Goal: Task Accomplishment & Management: Use online tool/utility

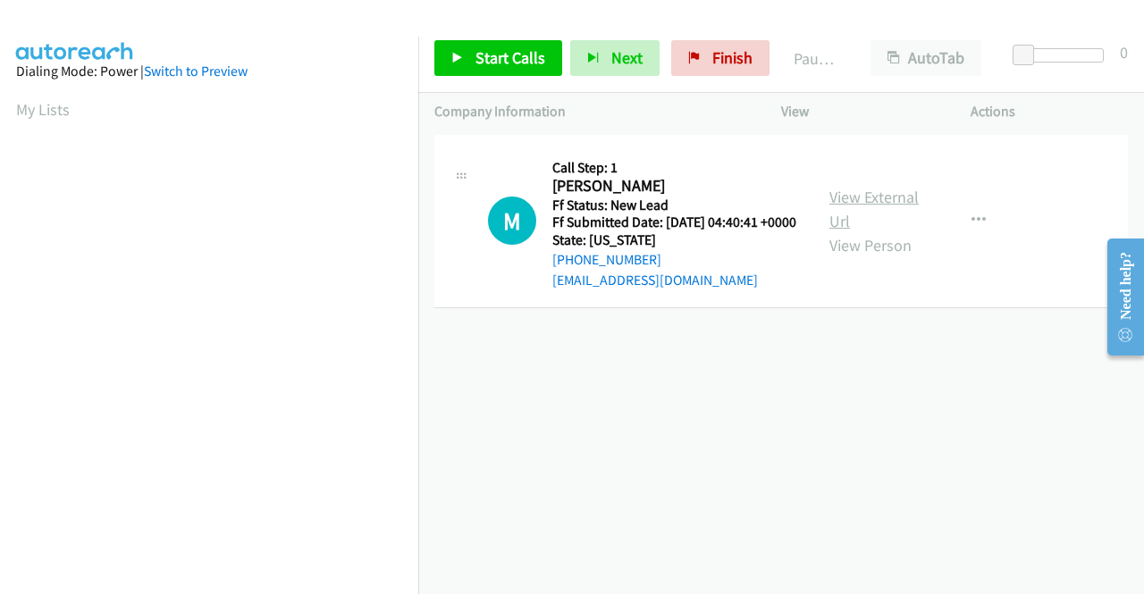
click at [891, 208] on link "View External Url" at bounding box center [873, 209] width 89 height 45
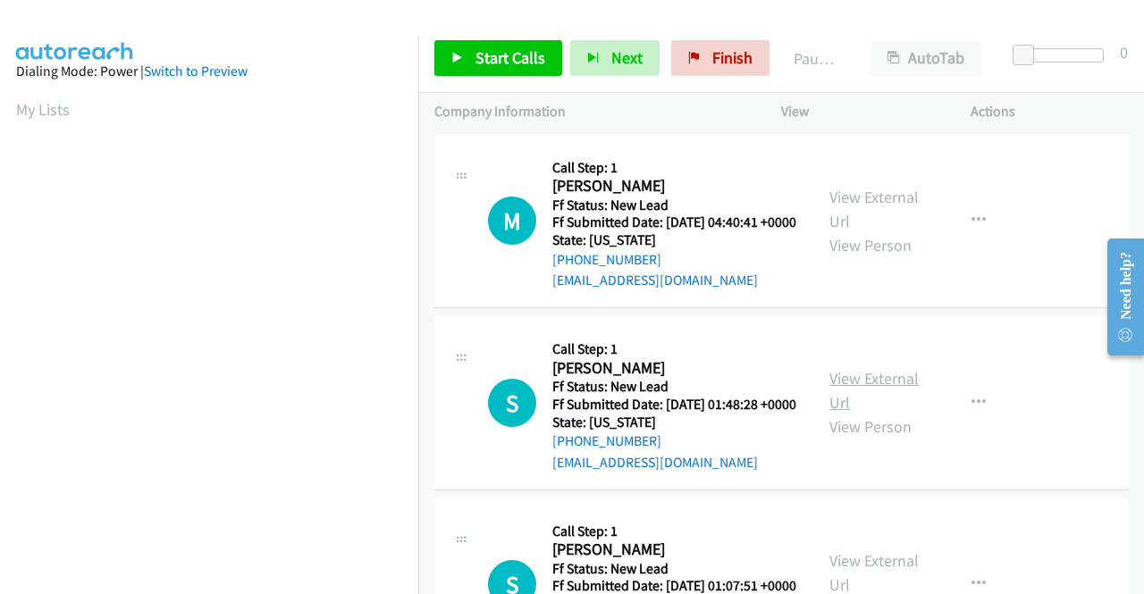
click at [876, 400] on link "View External Url" at bounding box center [873, 390] width 89 height 45
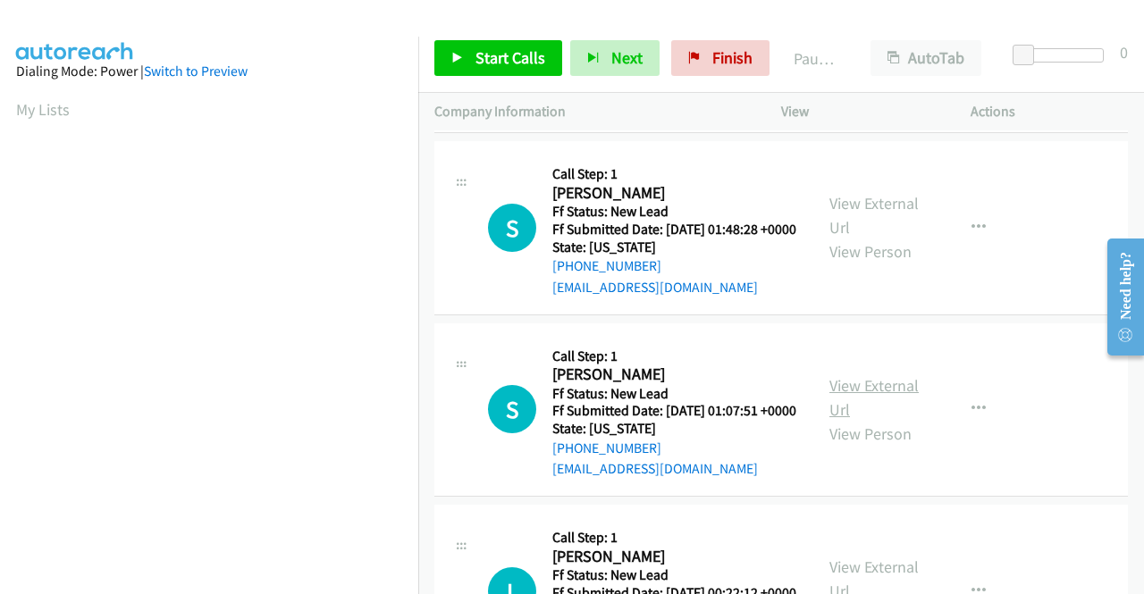
scroll to position [179, 0]
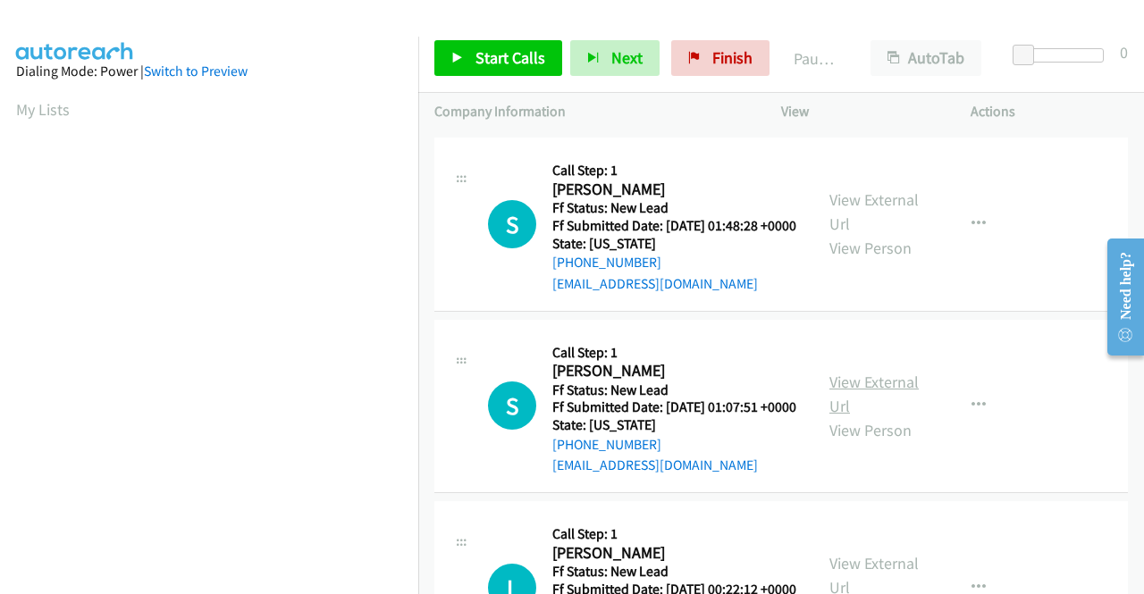
click at [879, 416] on link "View External Url" at bounding box center [873, 394] width 89 height 45
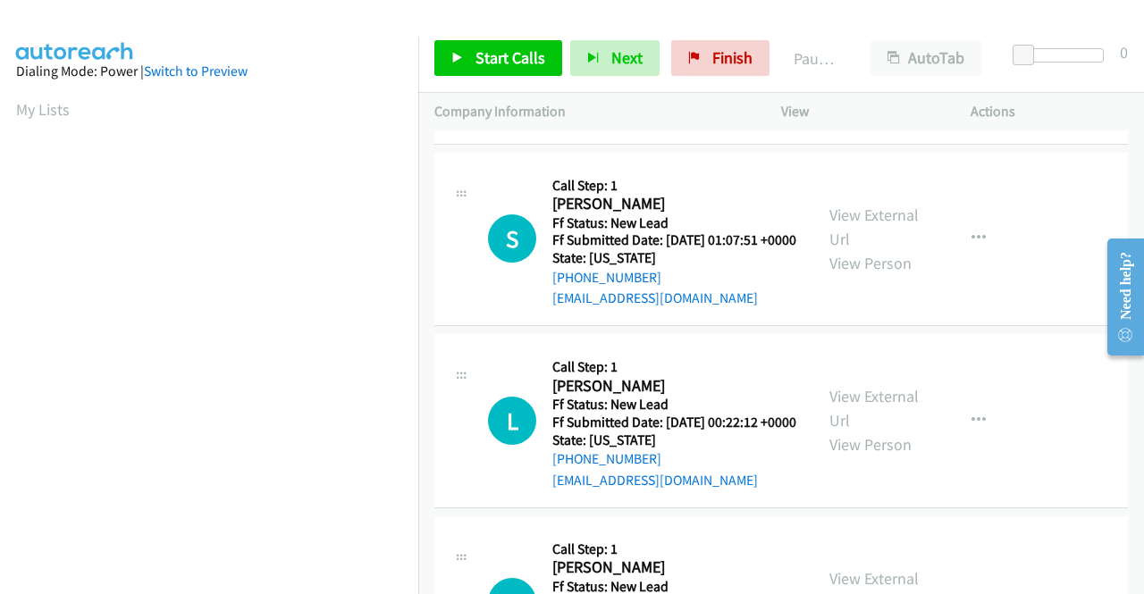
scroll to position [357, 0]
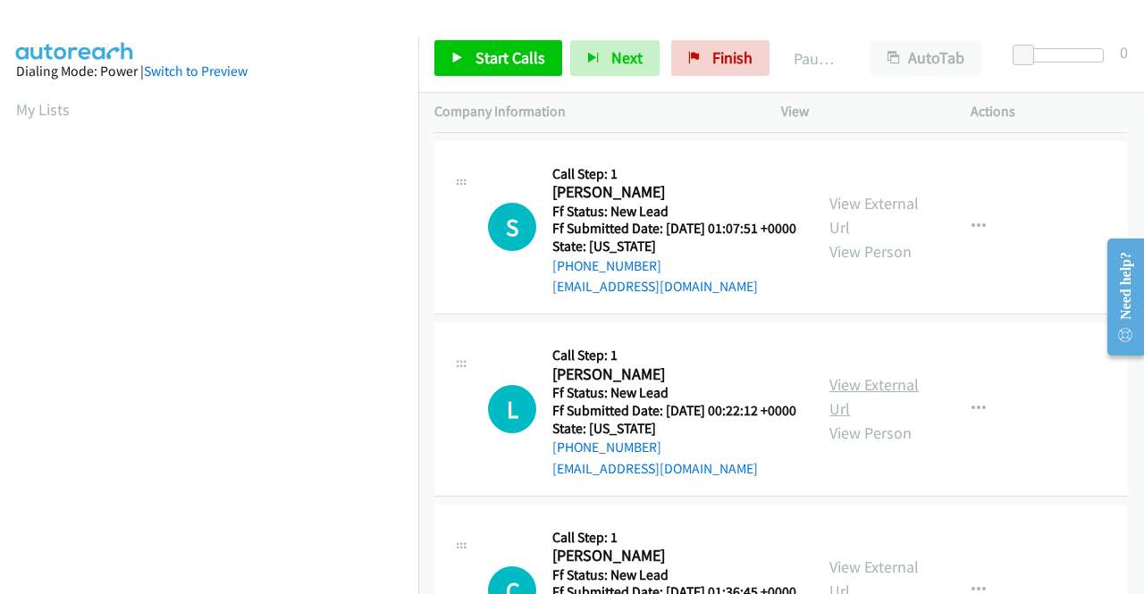
click at [854, 419] on link "View External Url" at bounding box center [873, 396] width 89 height 45
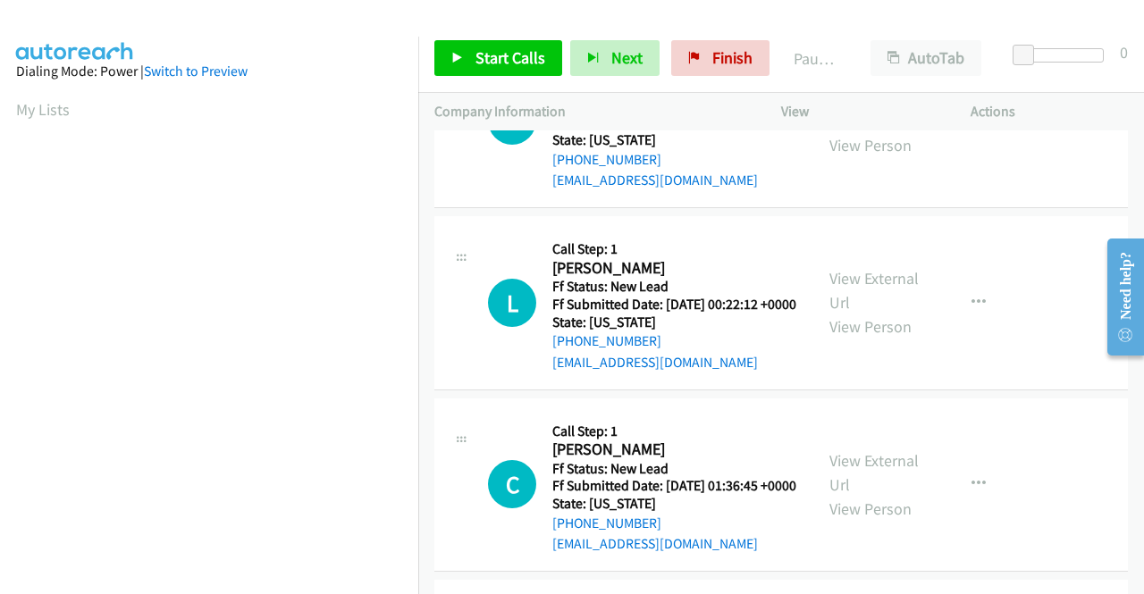
scroll to position [625, 0]
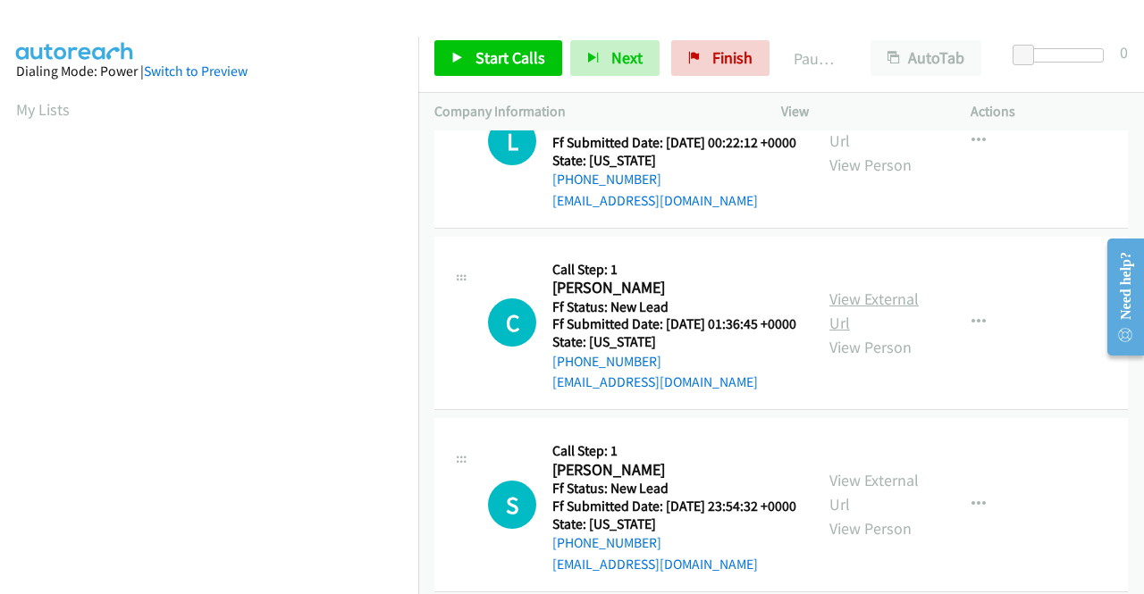
click at [895, 333] on link "View External Url" at bounding box center [873, 311] width 89 height 45
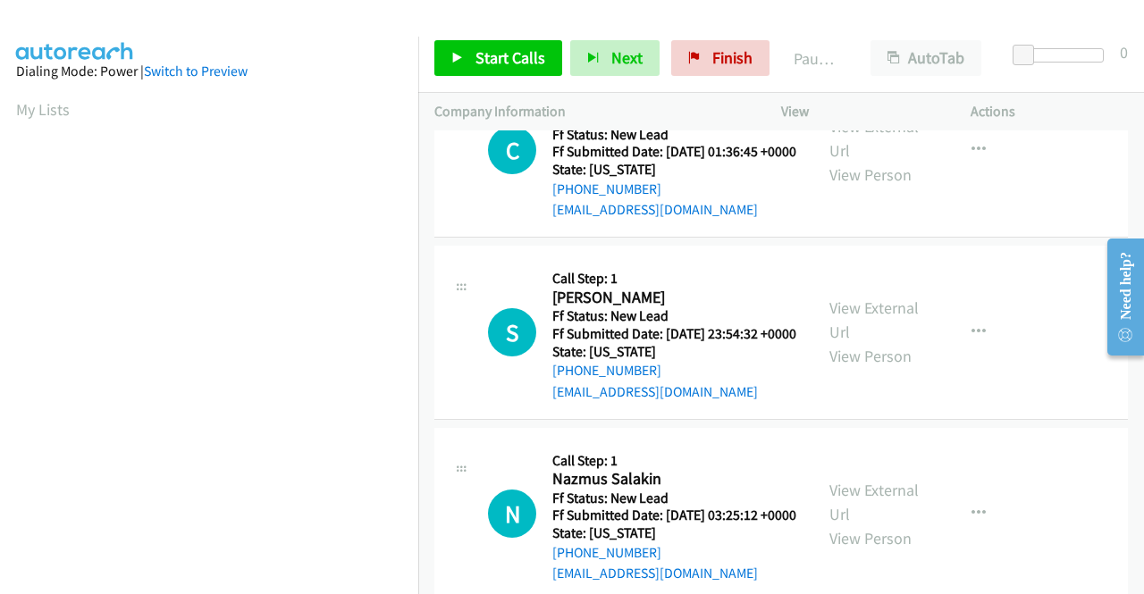
scroll to position [804, 0]
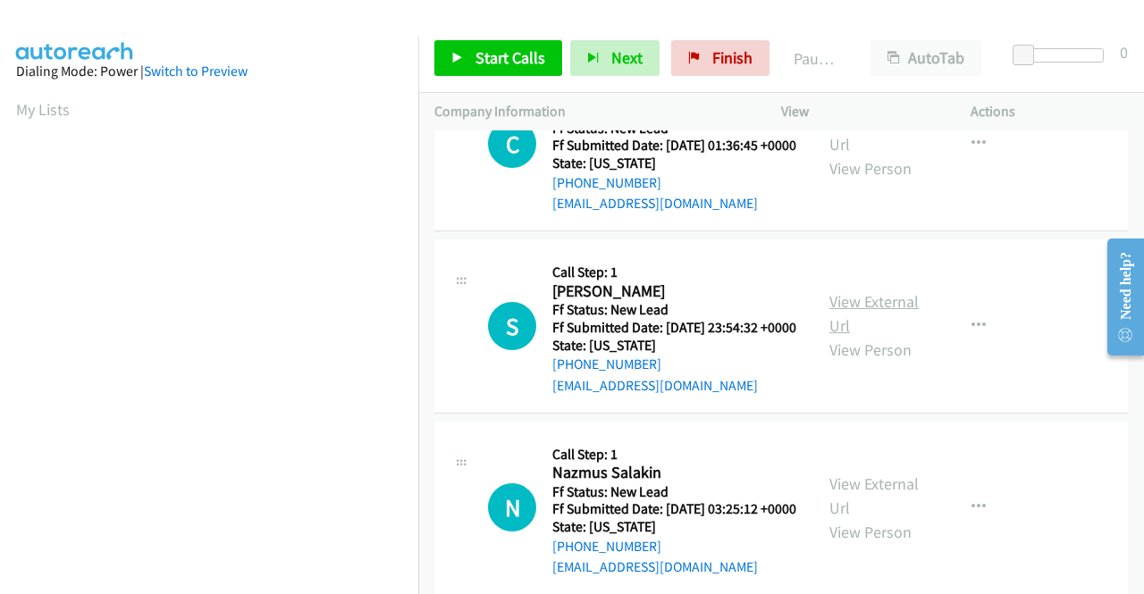
click at [840, 336] on link "View External Url" at bounding box center [873, 313] width 89 height 45
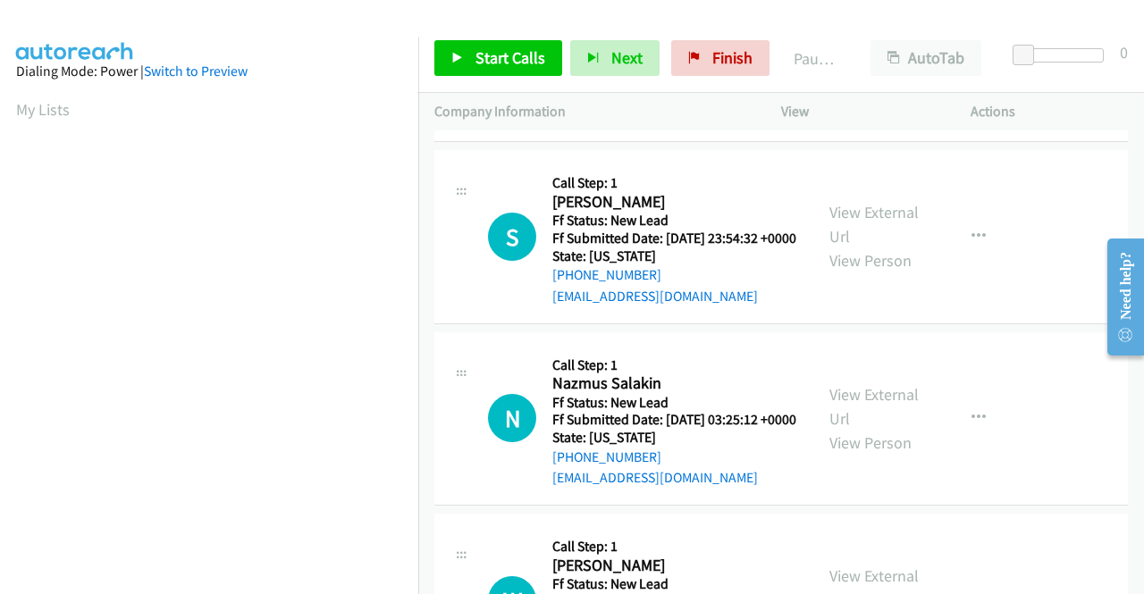
scroll to position [983, 0]
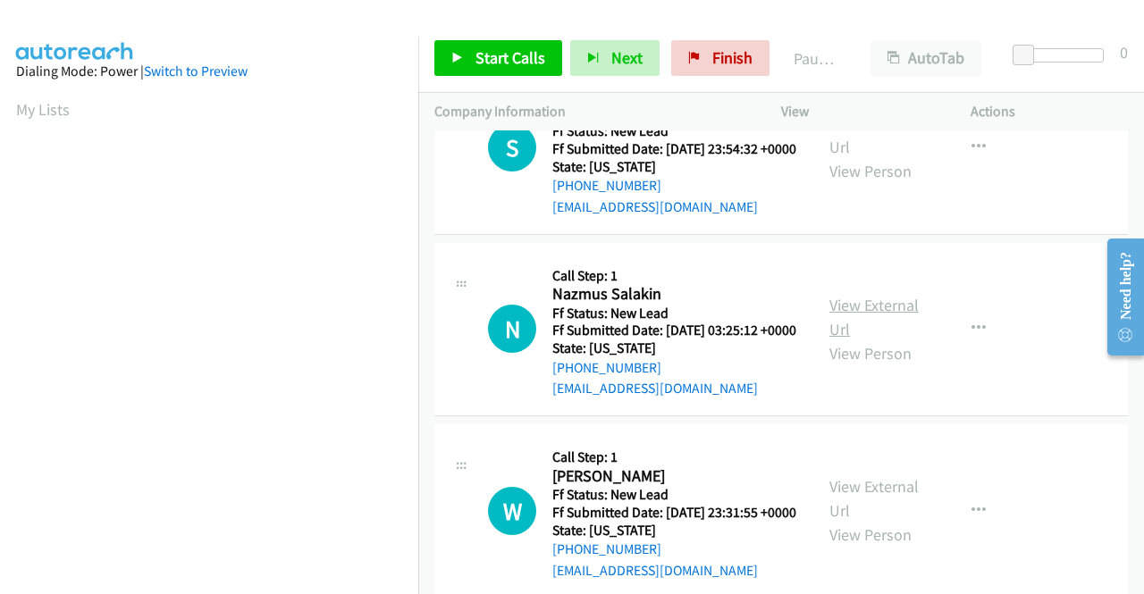
click at [852, 340] on link "View External Url" at bounding box center [873, 317] width 89 height 45
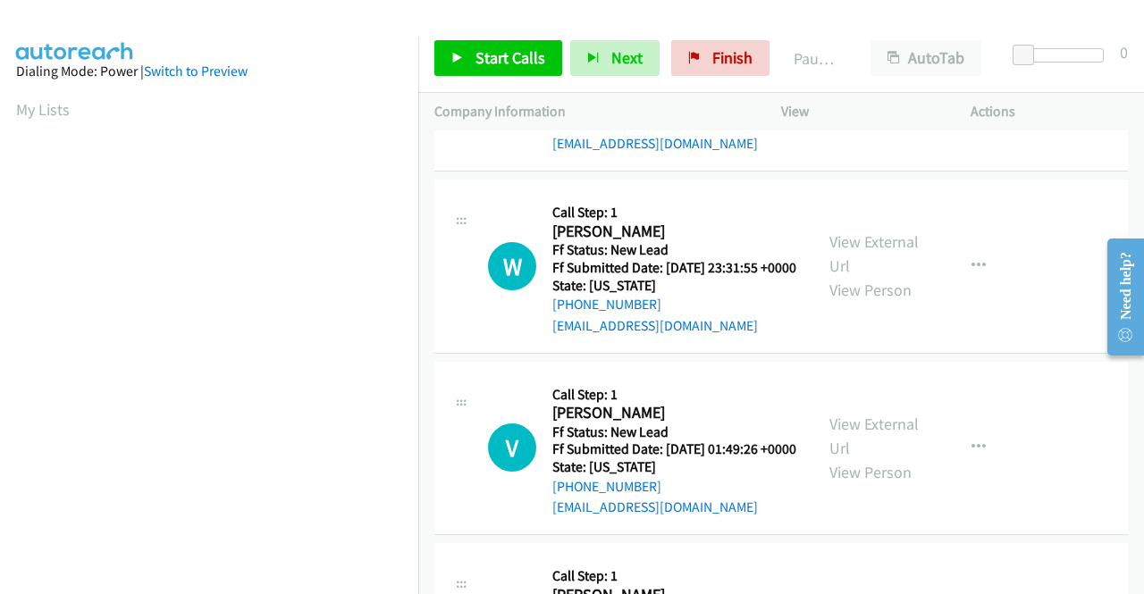
scroll to position [1251, 0]
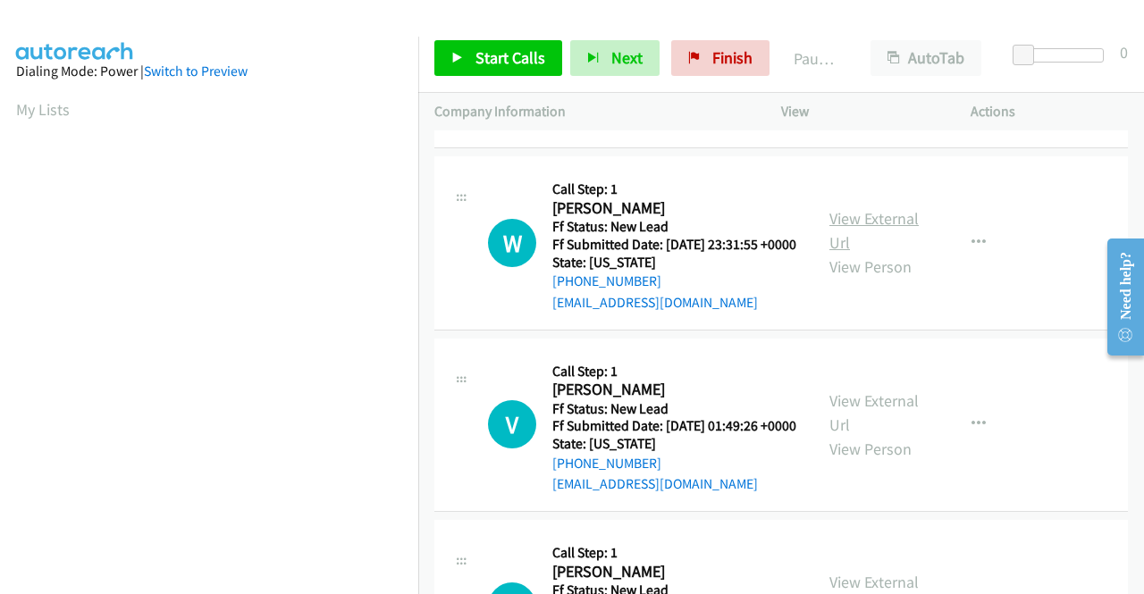
click at [868, 253] on link "View External Url" at bounding box center [873, 230] width 89 height 45
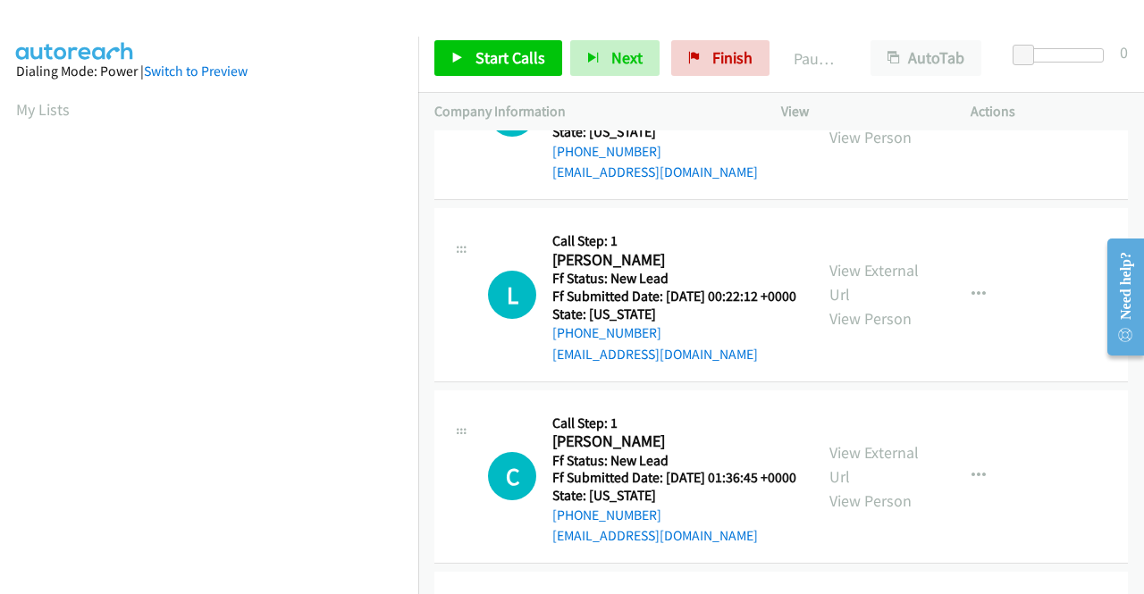
scroll to position [0, 0]
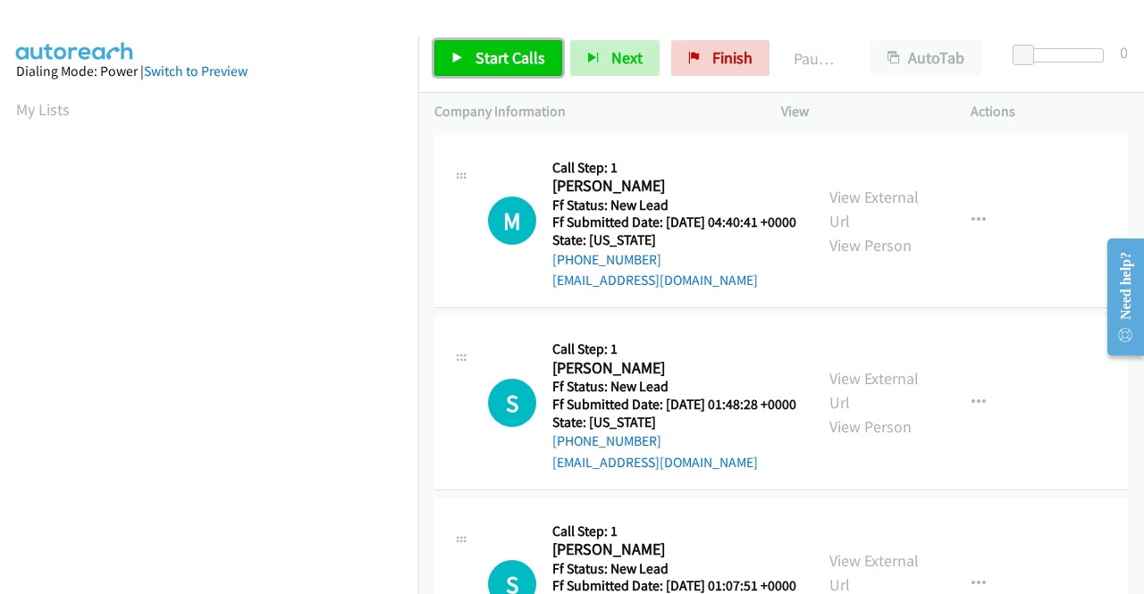
click at [472, 53] on link "Start Calls" at bounding box center [498, 58] width 128 height 36
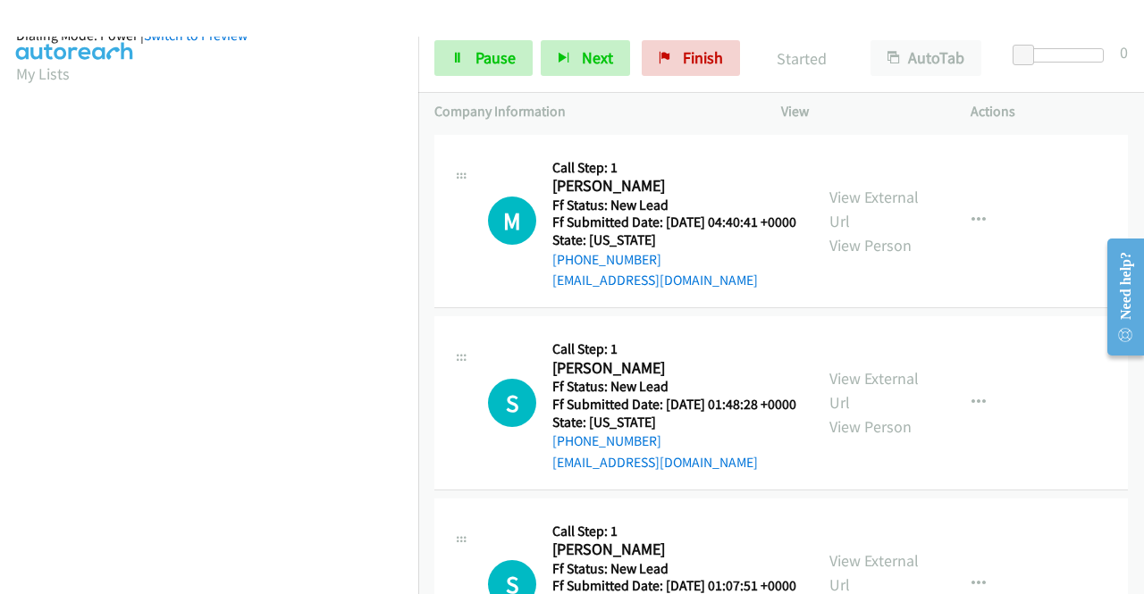
scroll to position [407, 0]
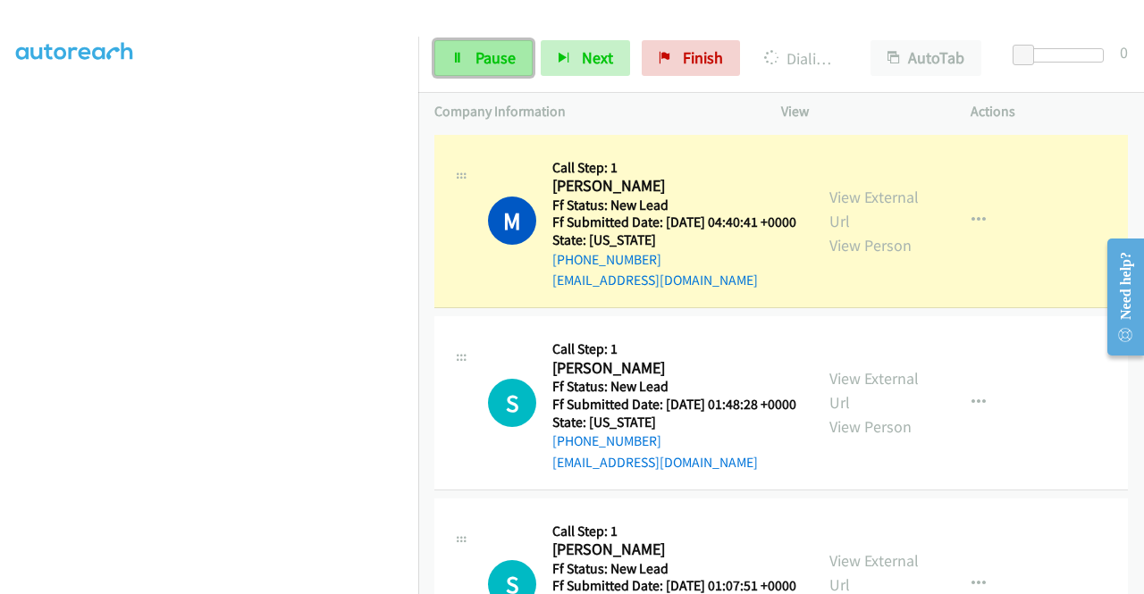
click at [493, 71] on link "Pause" at bounding box center [483, 58] width 98 height 36
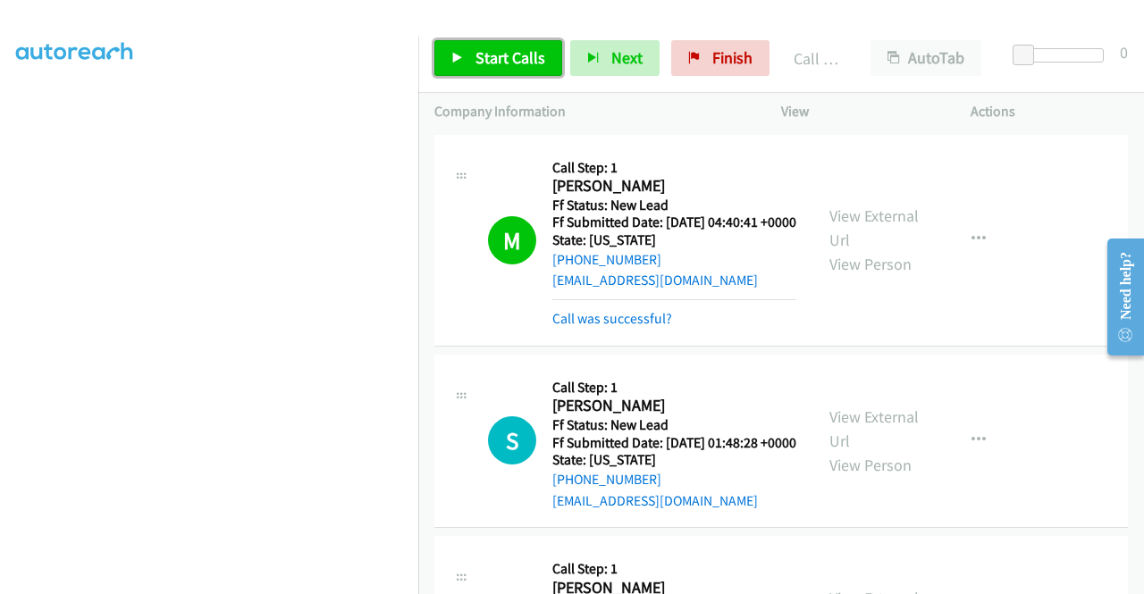
click at [475, 66] on span "Start Calls" at bounding box center [510, 57] width 70 height 21
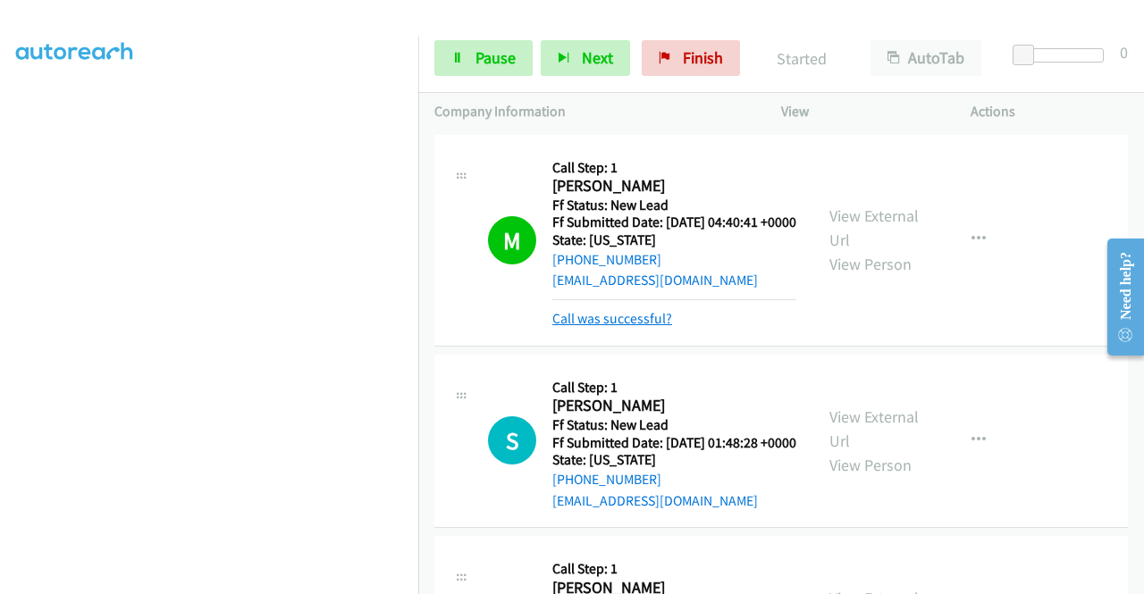
click at [647, 327] on link "Call was successful?" at bounding box center [612, 318] width 120 height 17
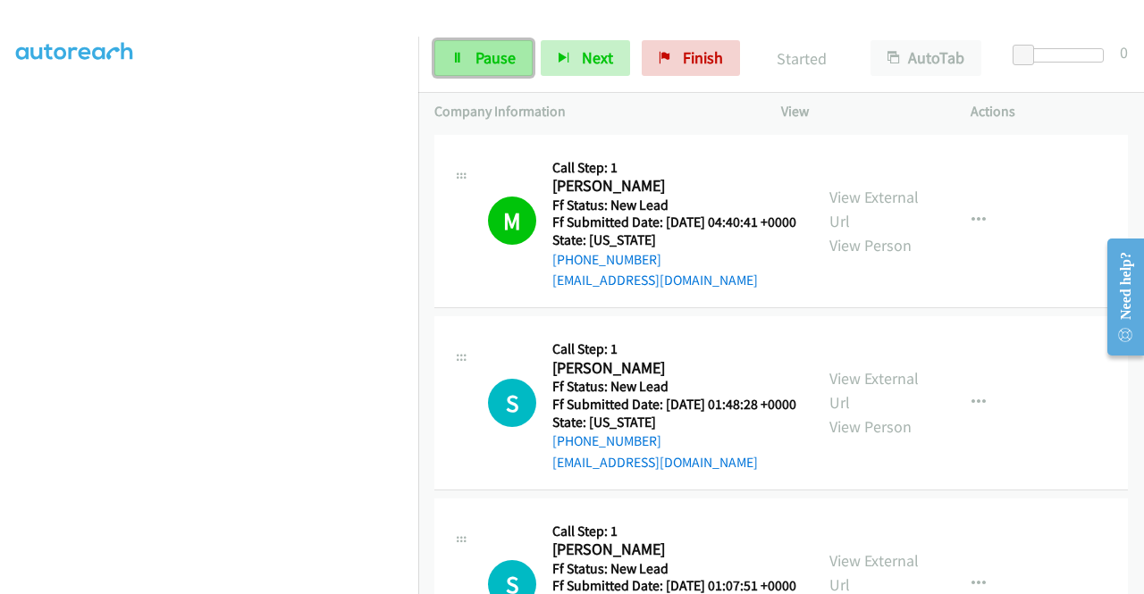
click at [511, 60] on span "Pause" at bounding box center [495, 57] width 40 height 21
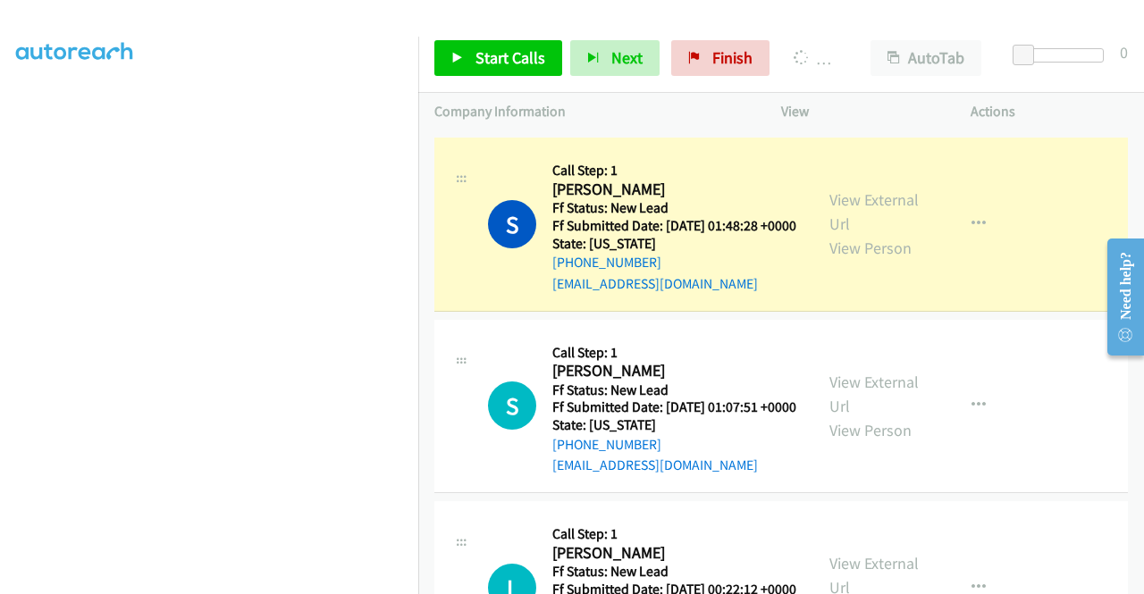
scroll to position [0, 0]
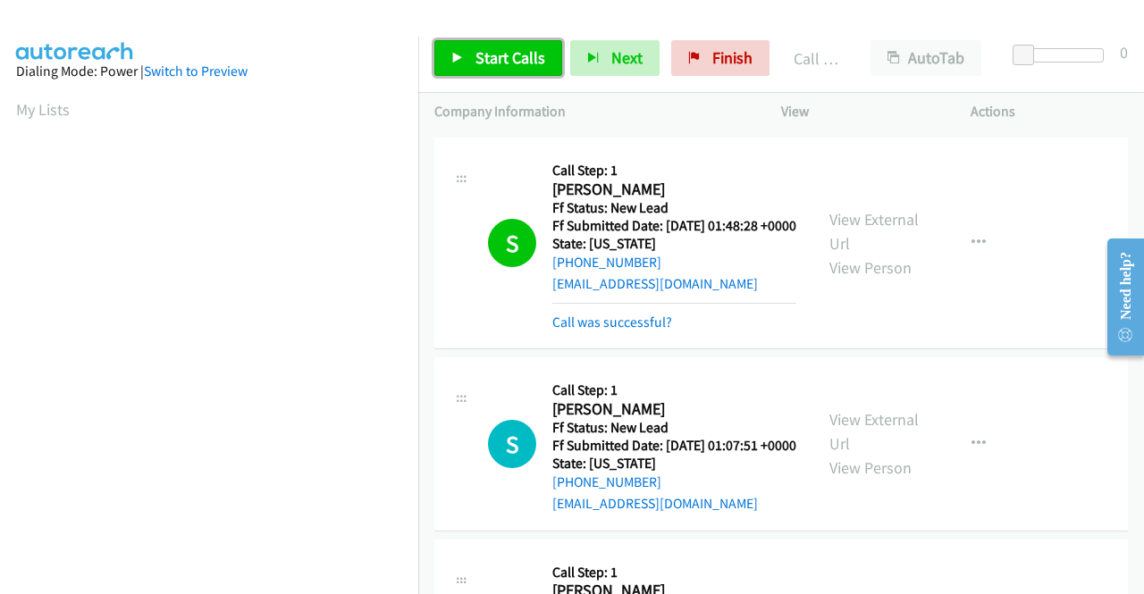
click at [534, 63] on span "Start Calls" at bounding box center [510, 57] width 70 height 21
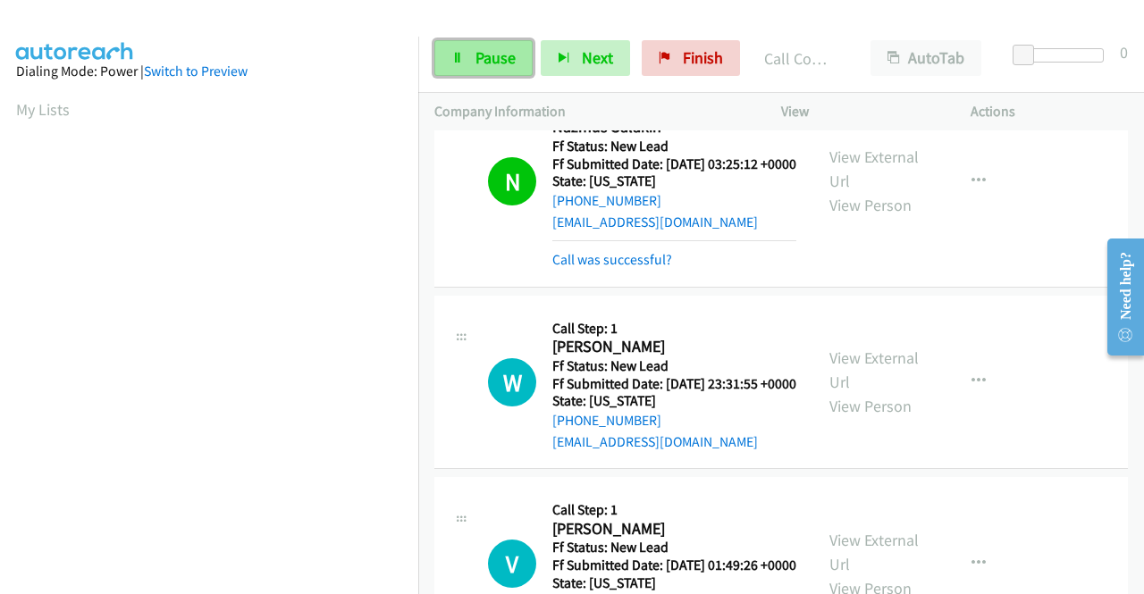
click at [504, 68] on link "Pause" at bounding box center [483, 58] width 98 height 36
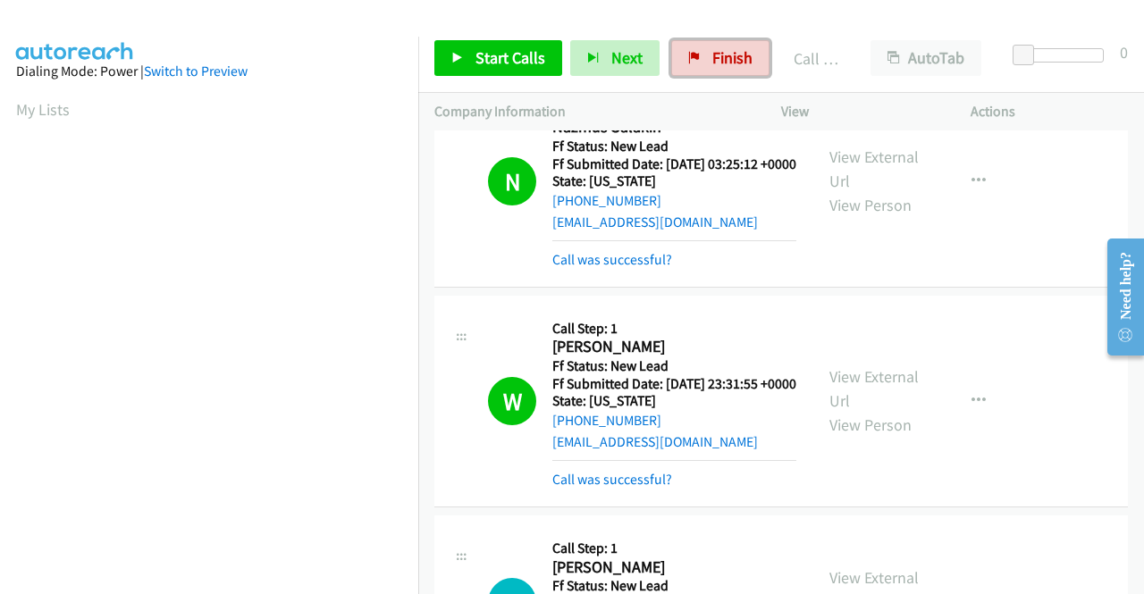
drag, startPoint x: 720, startPoint y: 60, endPoint x: 646, endPoint y: 88, distance: 79.2
click at [720, 60] on span "Finish" at bounding box center [732, 57] width 40 height 21
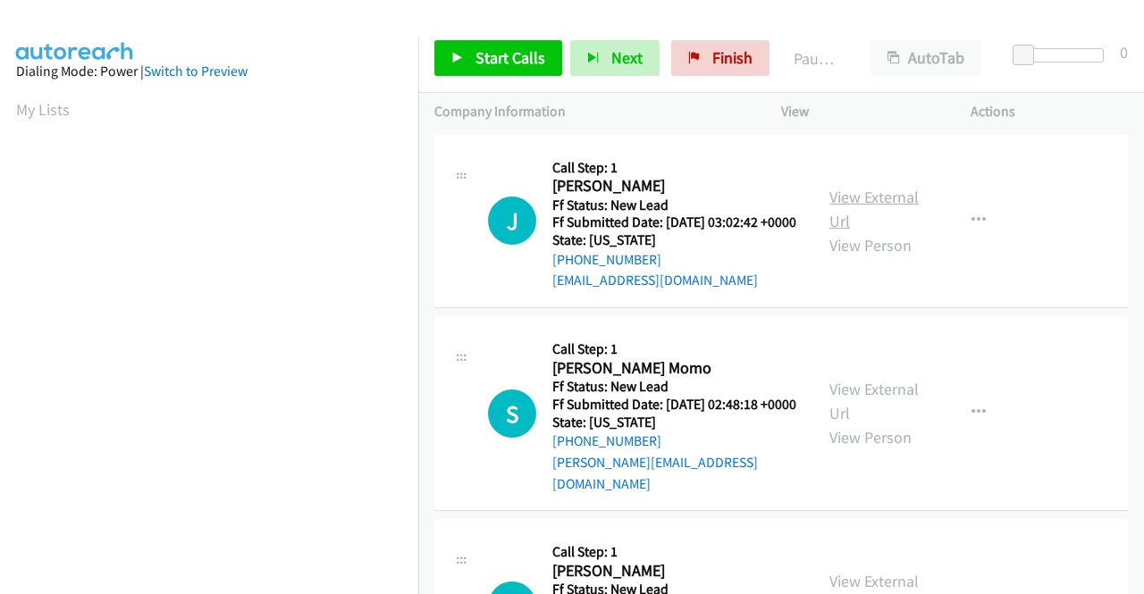
click at [867, 208] on link "View External Url" at bounding box center [873, 209] width 89 height 45
click at [868, 404] on link "View External Url" at bounding box center [873, 401] width 89 height 45
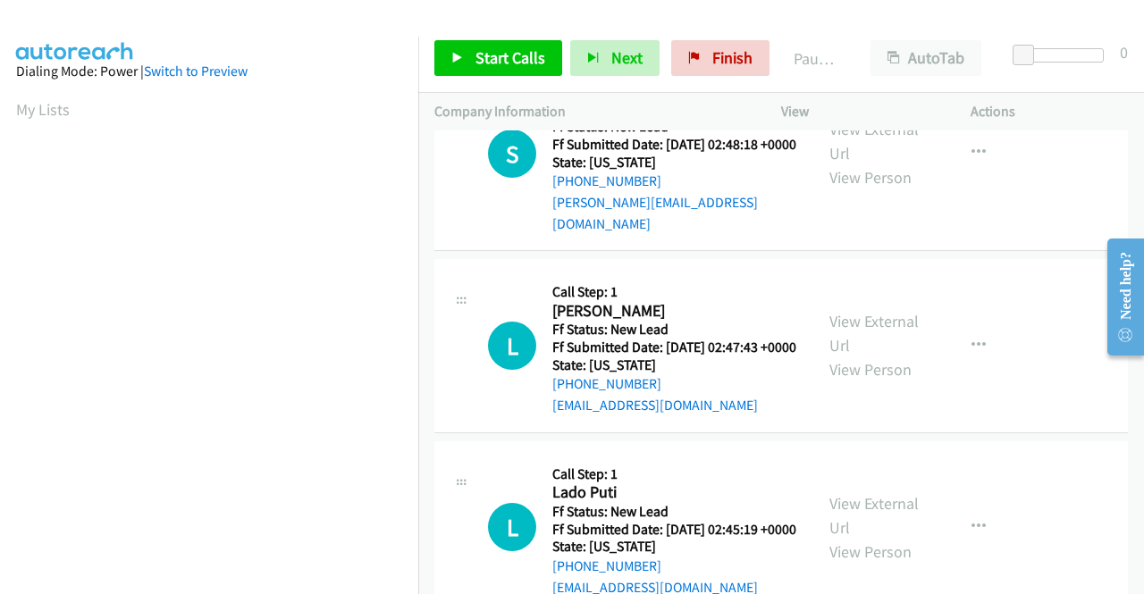
scroll to position [268, 0]
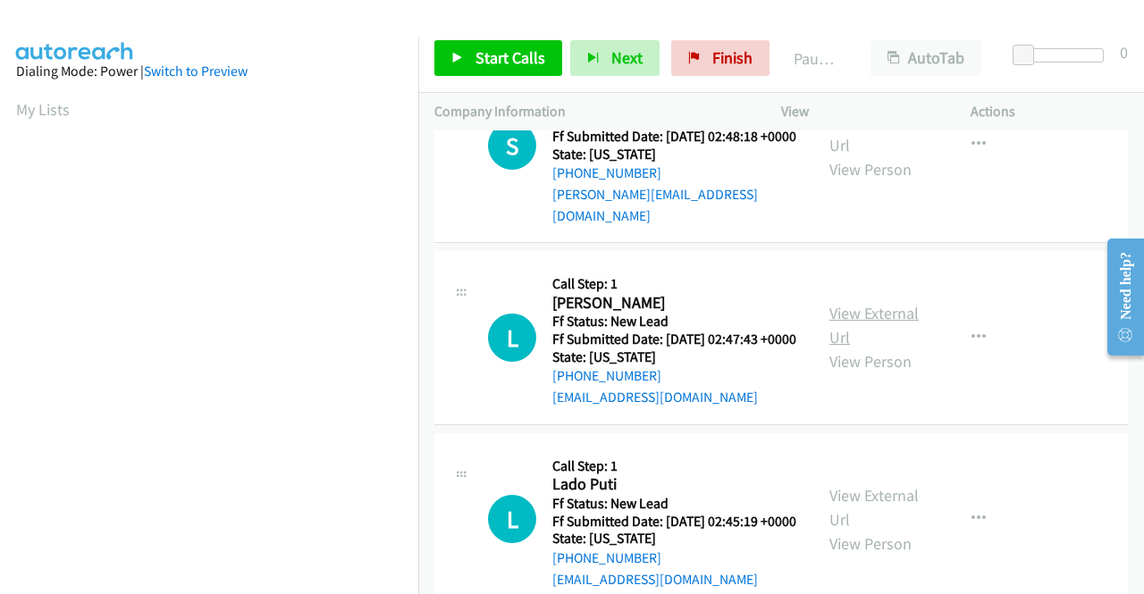
click at [878, 340] on link "View External Url" at bounding box center [873, 325] width 89 height 45
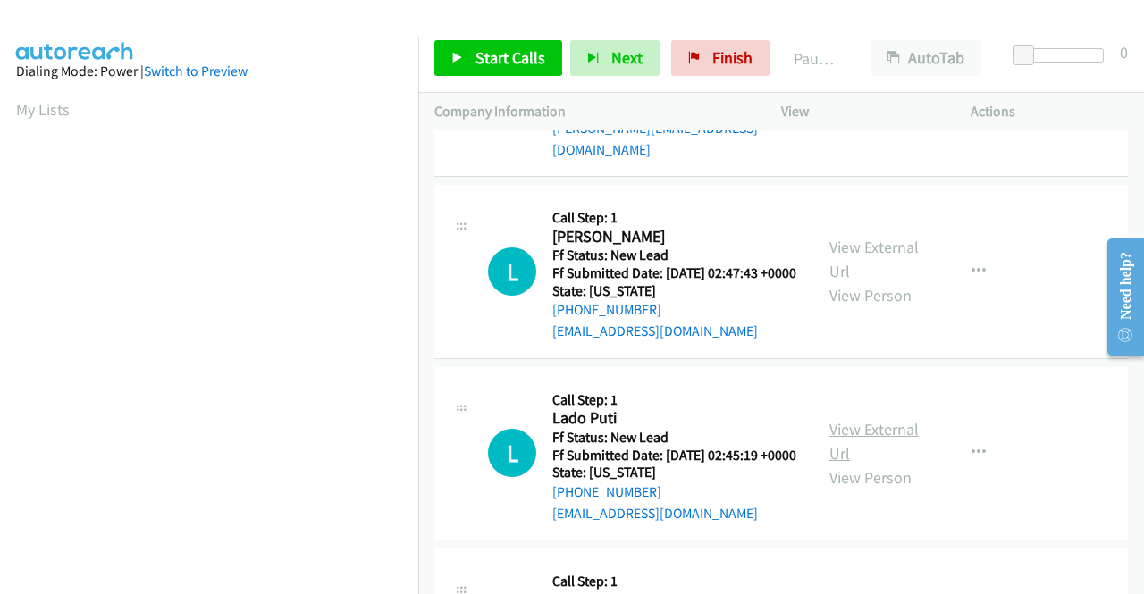
scroll to position [357, 0]
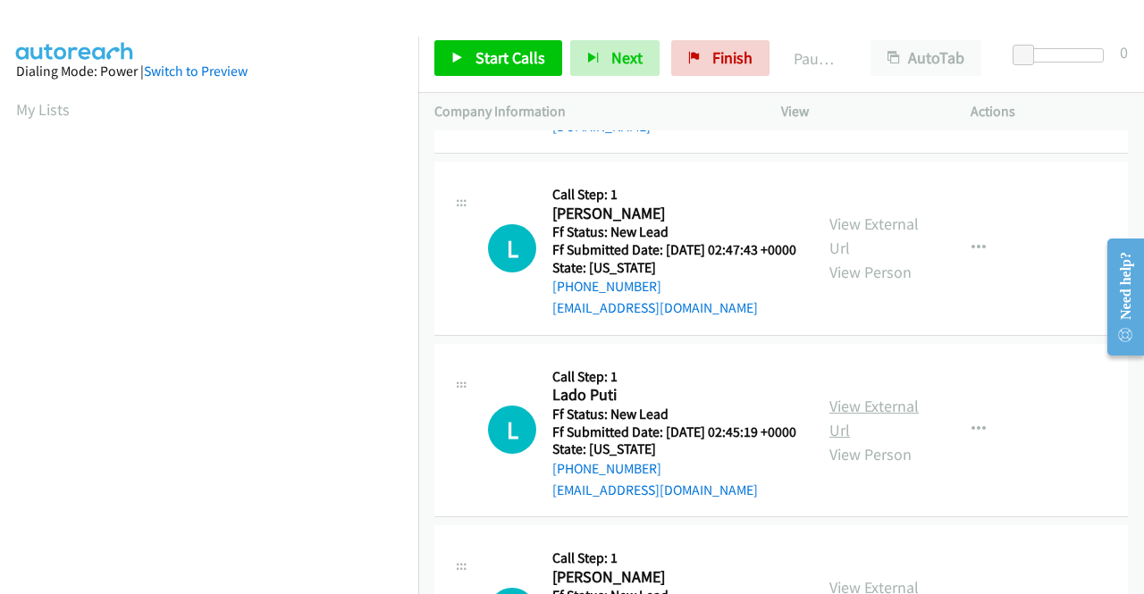
click at [856, 440] on link "View External Url" at bounding box center [873, 418] width 89 height 45
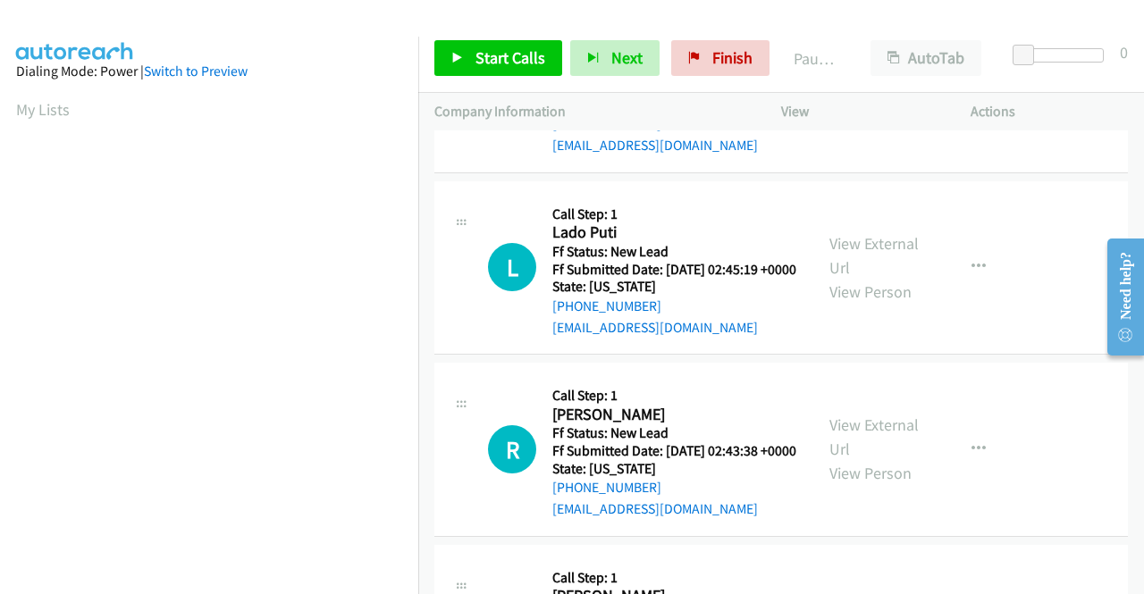
scroll to position [536, 0]
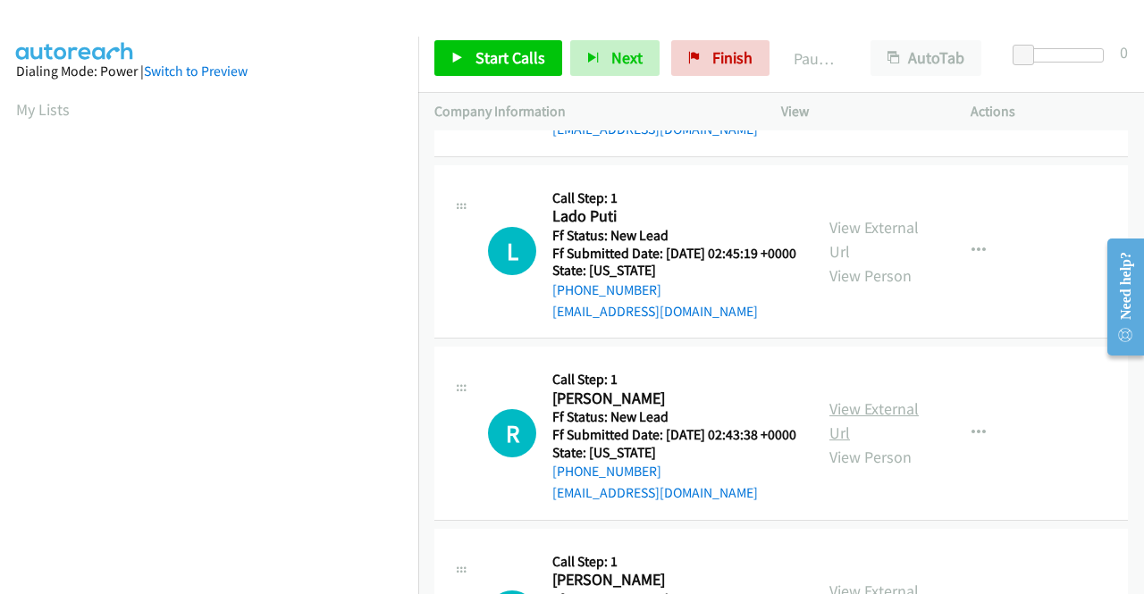
click at [870, 443] on link "View External Url" at bounding box center [873, 420] width 89 height 45
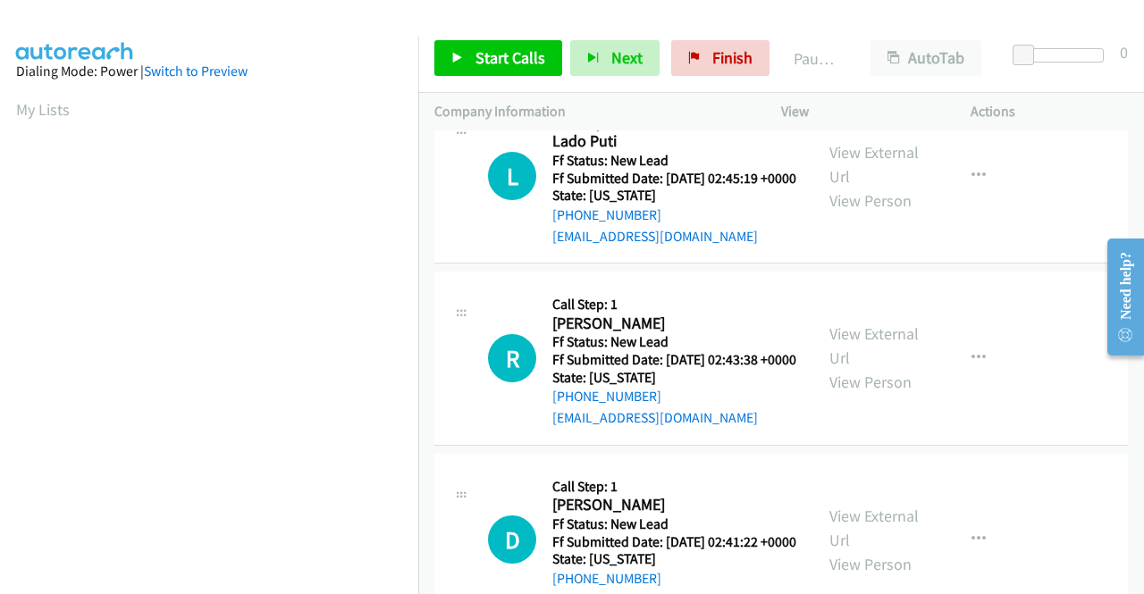
scroll to position [715, 0]
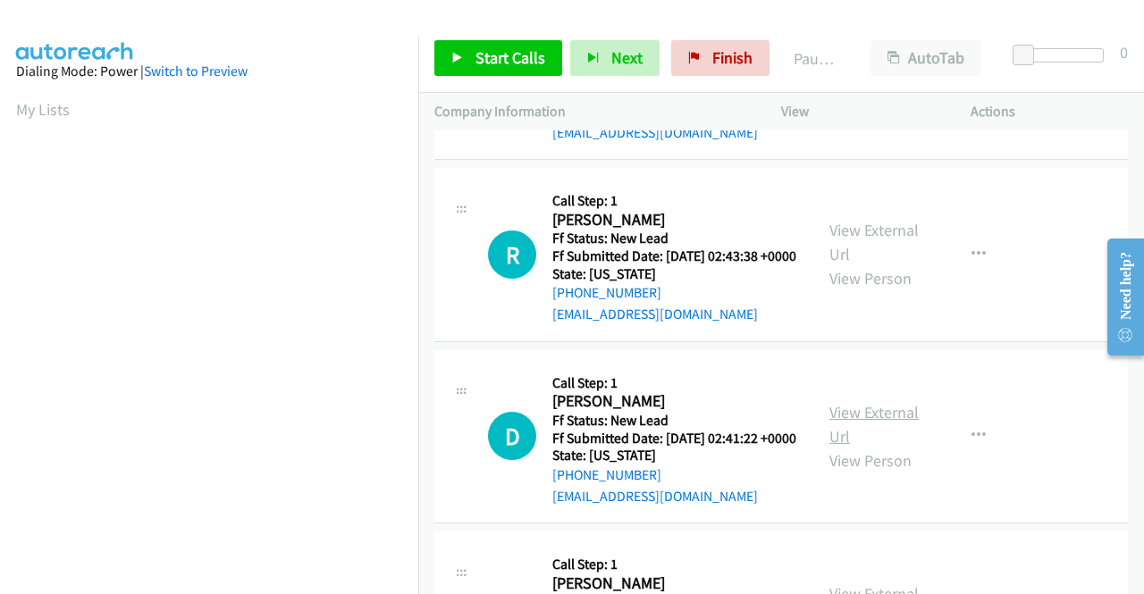
click at [831, 447] on link "View External Url" at bounding box center [873, 424] width 89 height 45
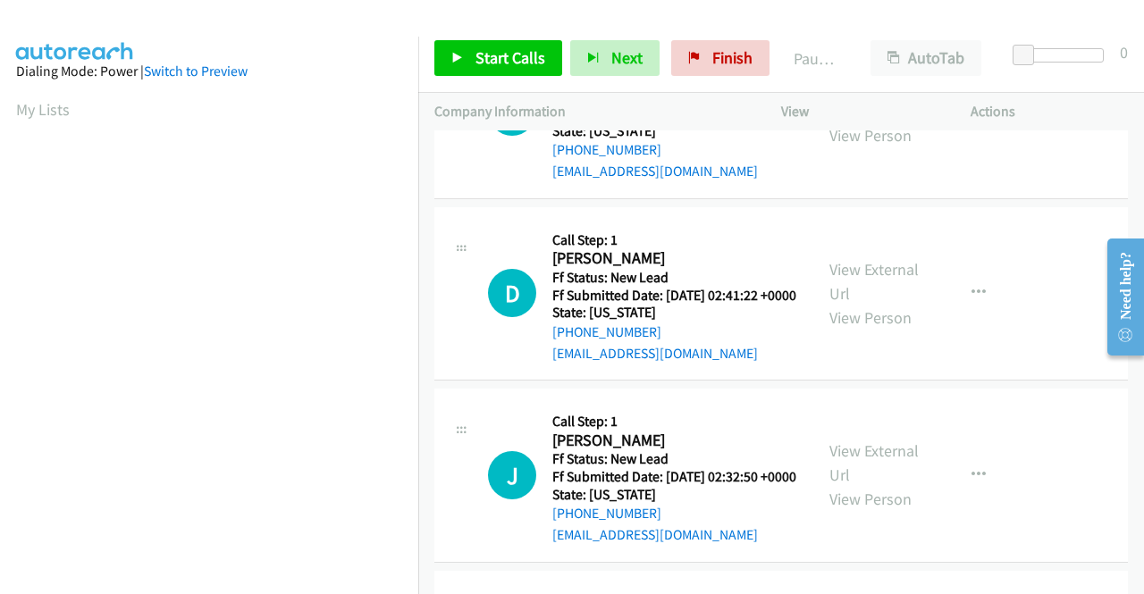
scroll to position [893, 0]
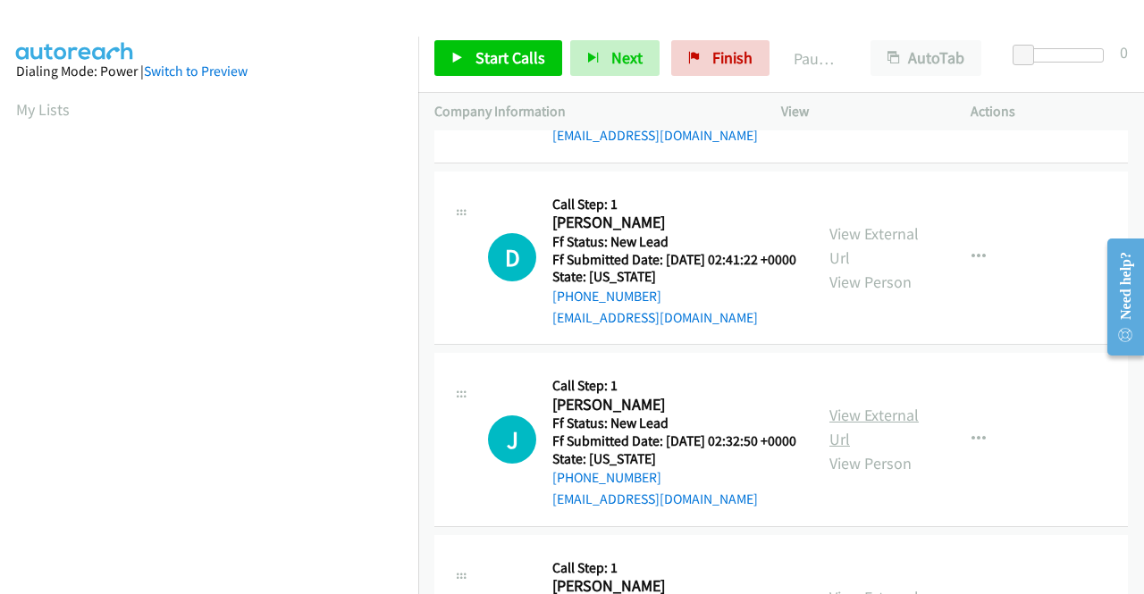
click at [837, 449] on link "View External Url" at bounding box center [873, 427] width 89 height 45
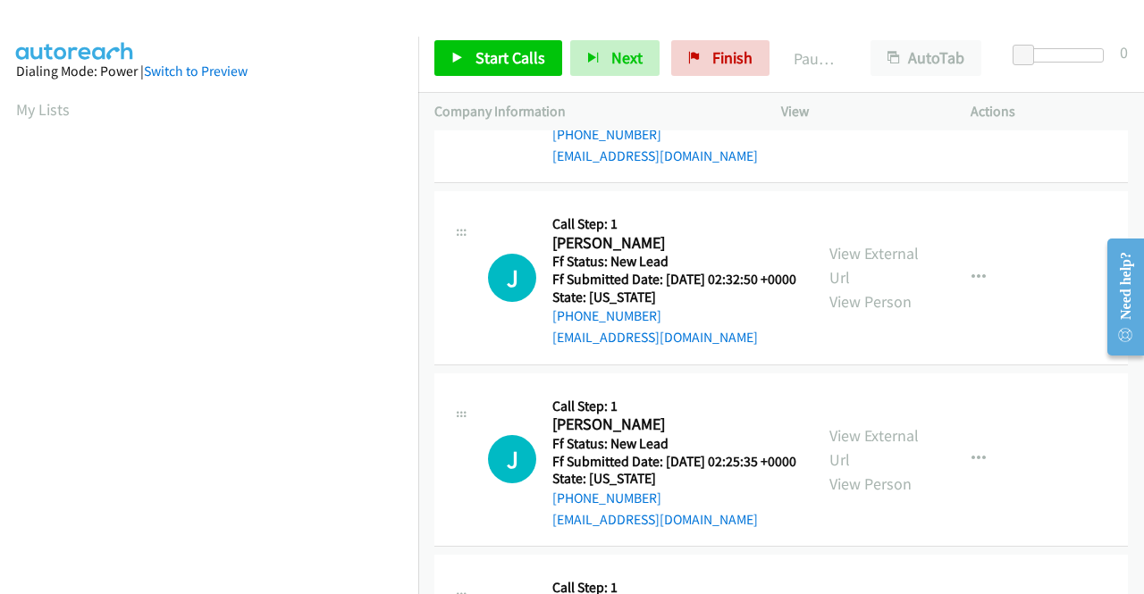
scroll to position [1072, 0]
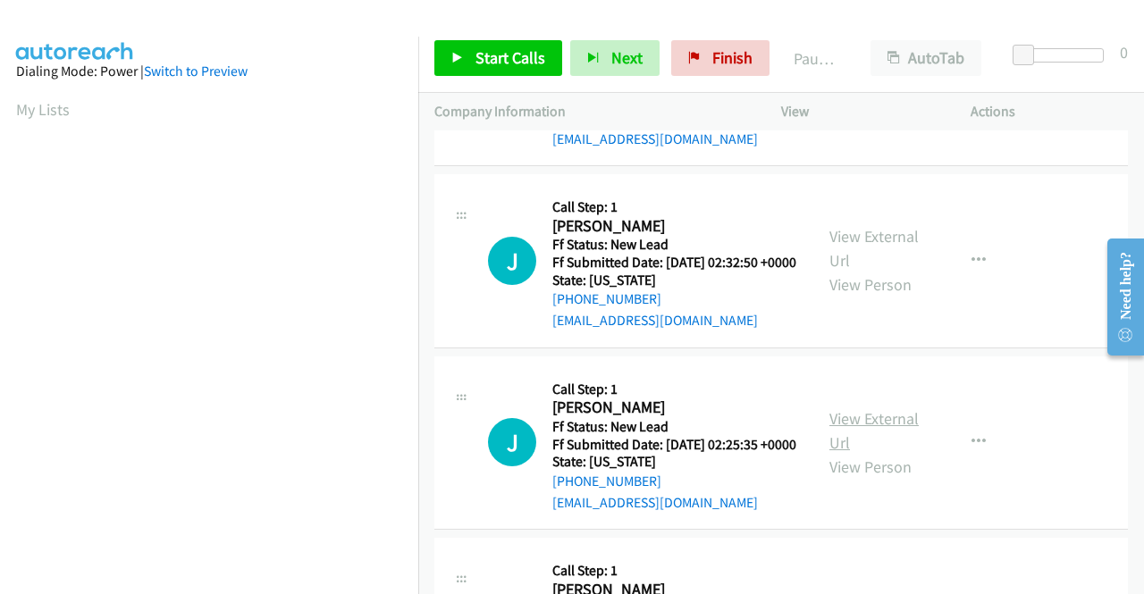
click at [851, 453] on link "View External Url" at bounding box center [873, 430] width 89 height 45
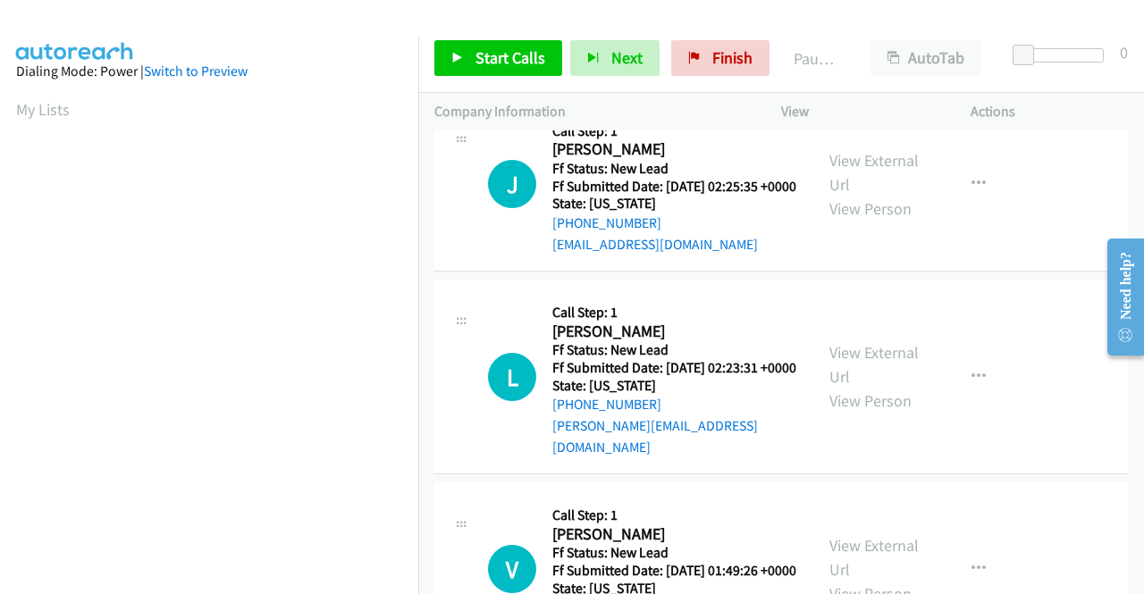
scroll to position [1340, 0]
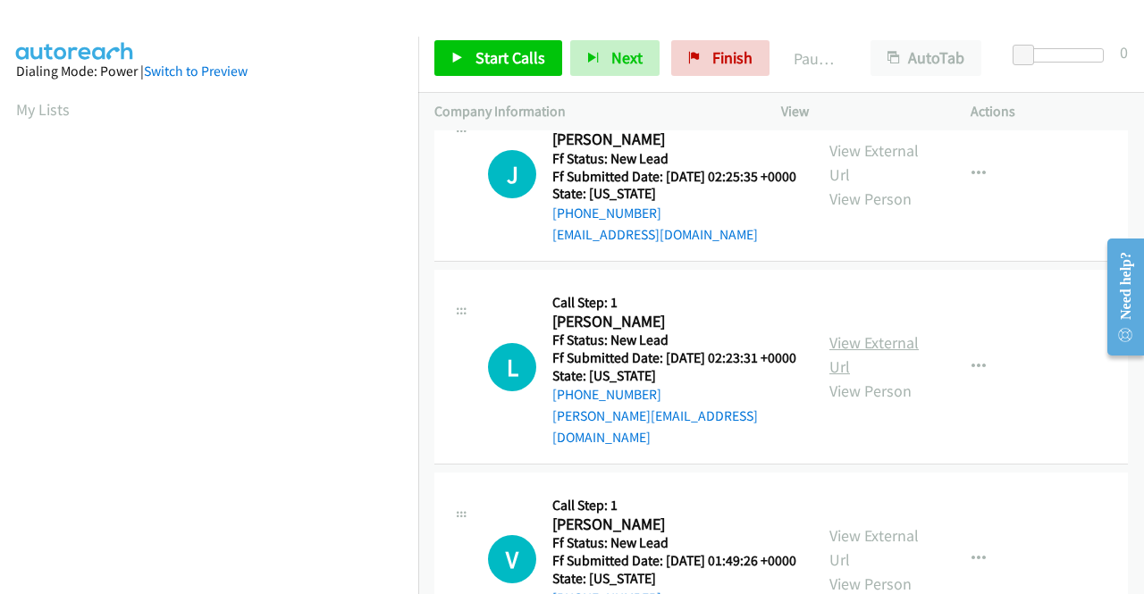
click at [879, 377] on link "View External Url" at bounding box center [873, 354] width 89 height 45
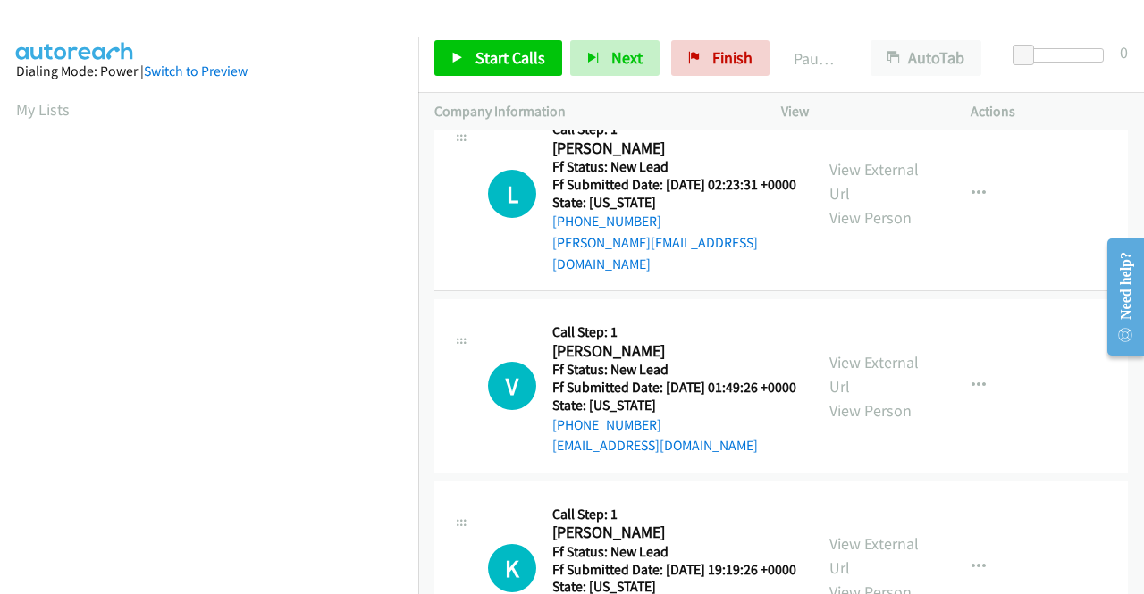
scroll to position [1519, 0]
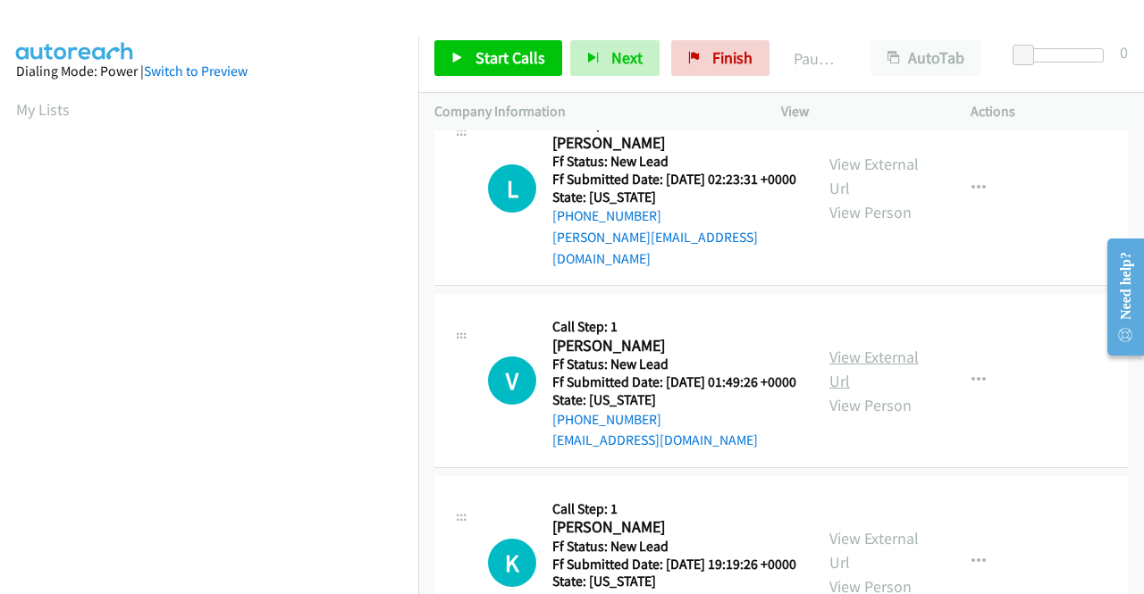
click at [857, 391] on link "View External Url" at bounding box center [873, 369] width 89 height 45
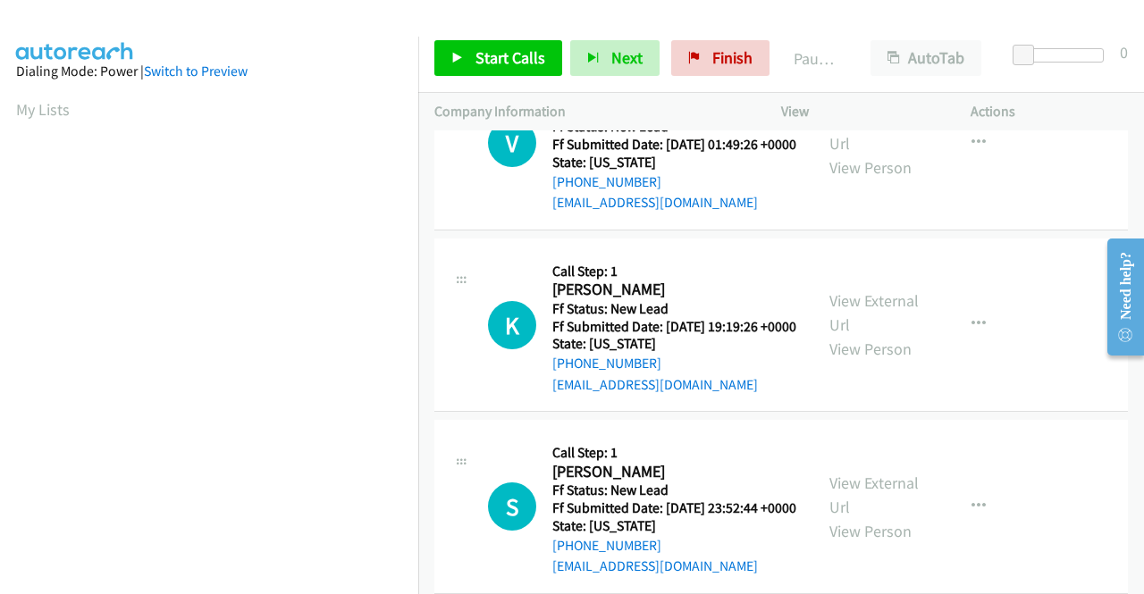
scroll to position [1787, 0]
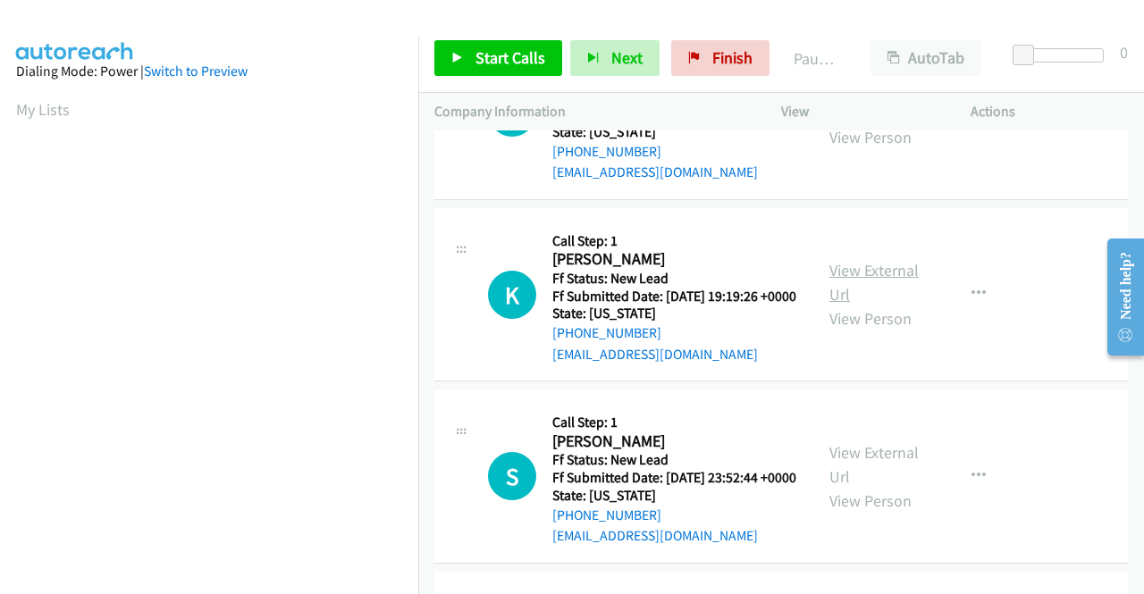
click at [884, 305] on link "View External Url" at bounding box center [873, 282] width 89 height 45
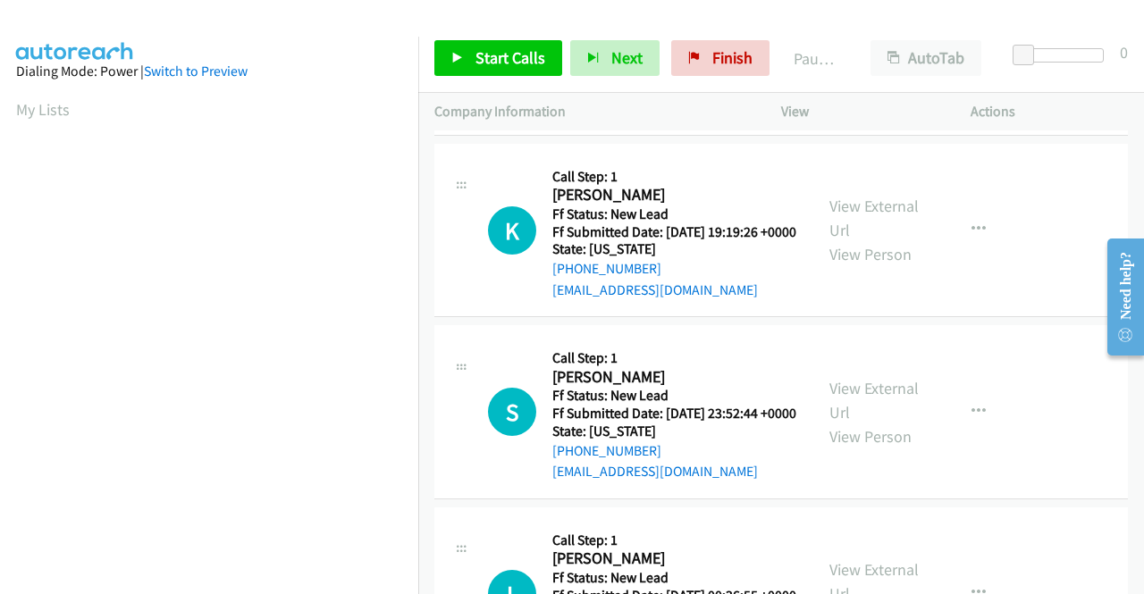
scroll to position [1966, 0]
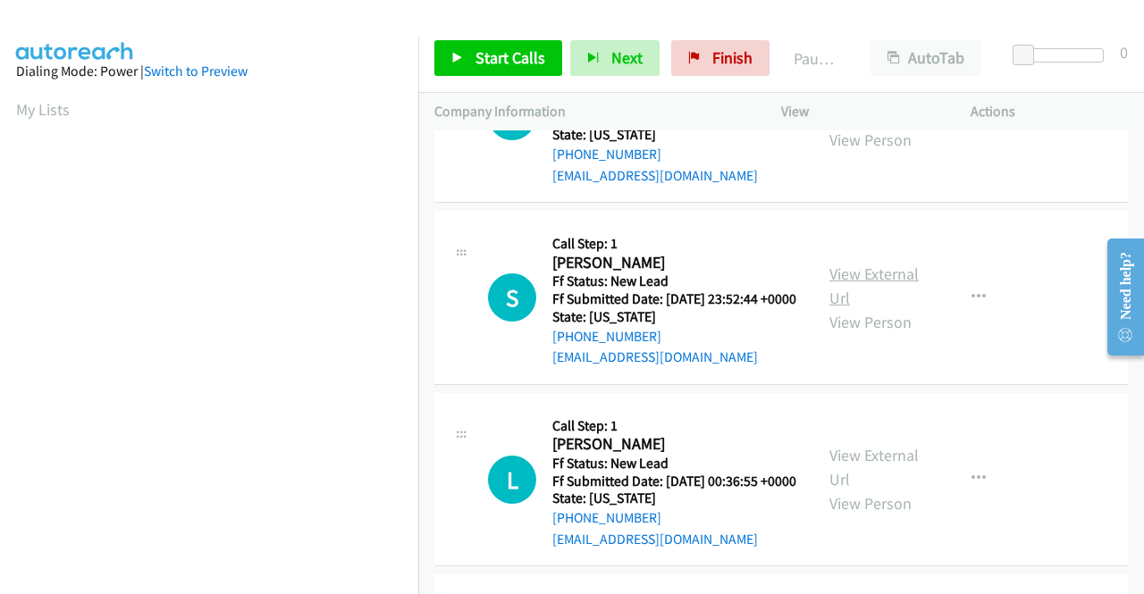
click at [843, 308] on link "View External Url" at bounding box center [873, 286] width 89 height 45
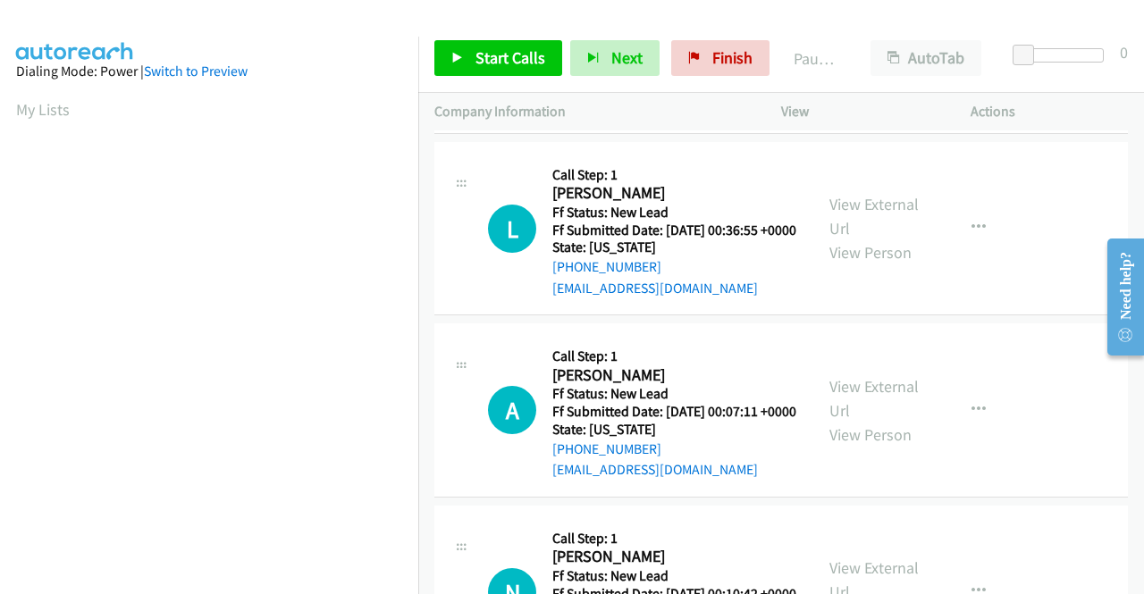
scroll to position [2234, 0]
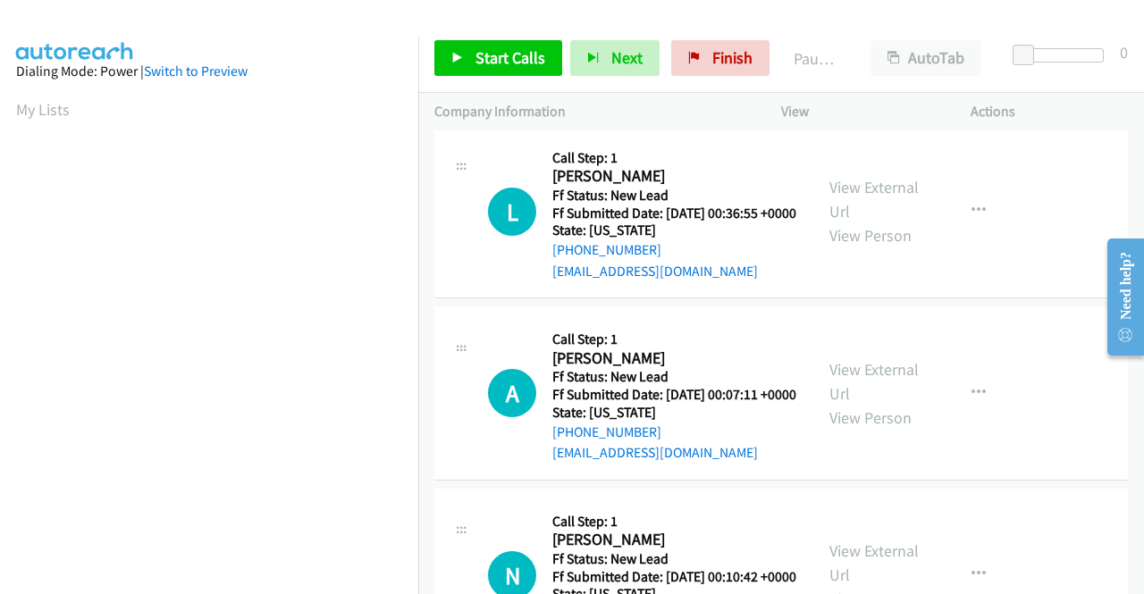
click at [851, 247] on div "View External Url View Person" at bounding box center [875, 211] width 93 height 72
click at [854, 222] on link "View External Url" at bounding box center [873, 199] width 89 height 45
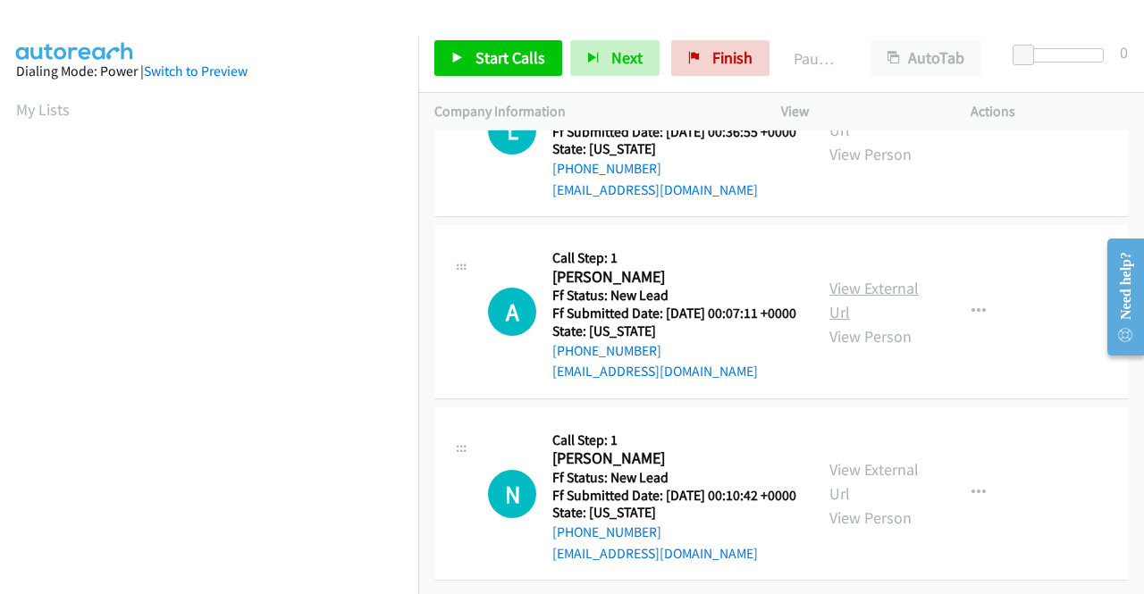
click at [842, 323] on link "View External Url" at bounding box center [873, 300] width 89 height 45
click at [842, 459] on link "View External Url" at bounding box center [873, 481] width 89 height 45
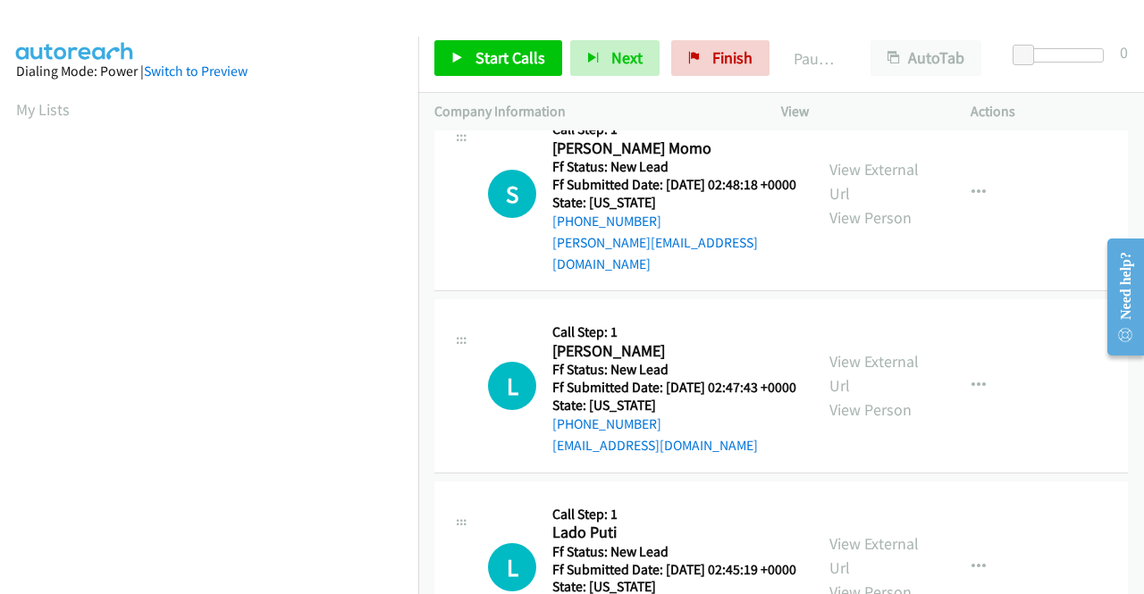
scroll to position [0, 0]
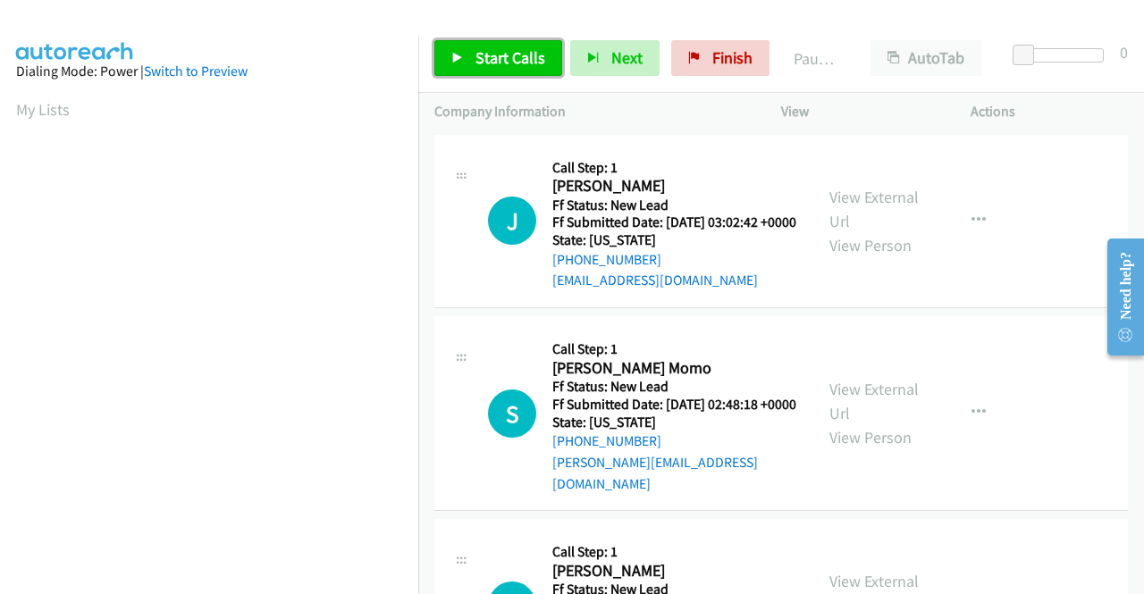
click at [522, 57] on span "Start Calls" at bounding box center [510, 57] width 70 height 21
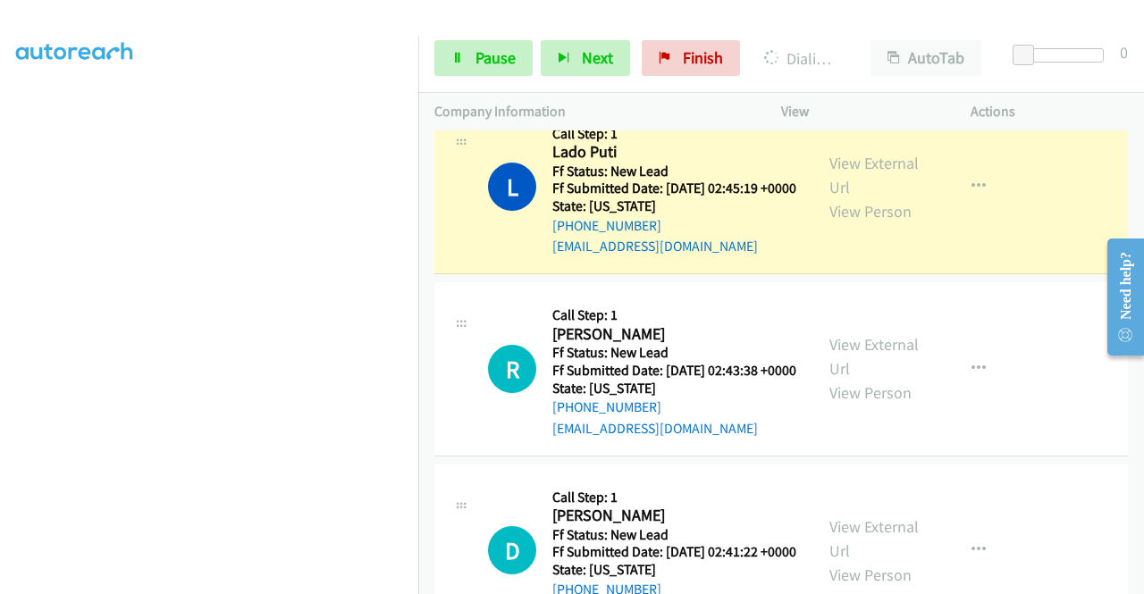
scroll to position [357, 0]
click at [488, 64] on span "Pause" at bounding box center [495, 57] width 40 height 21
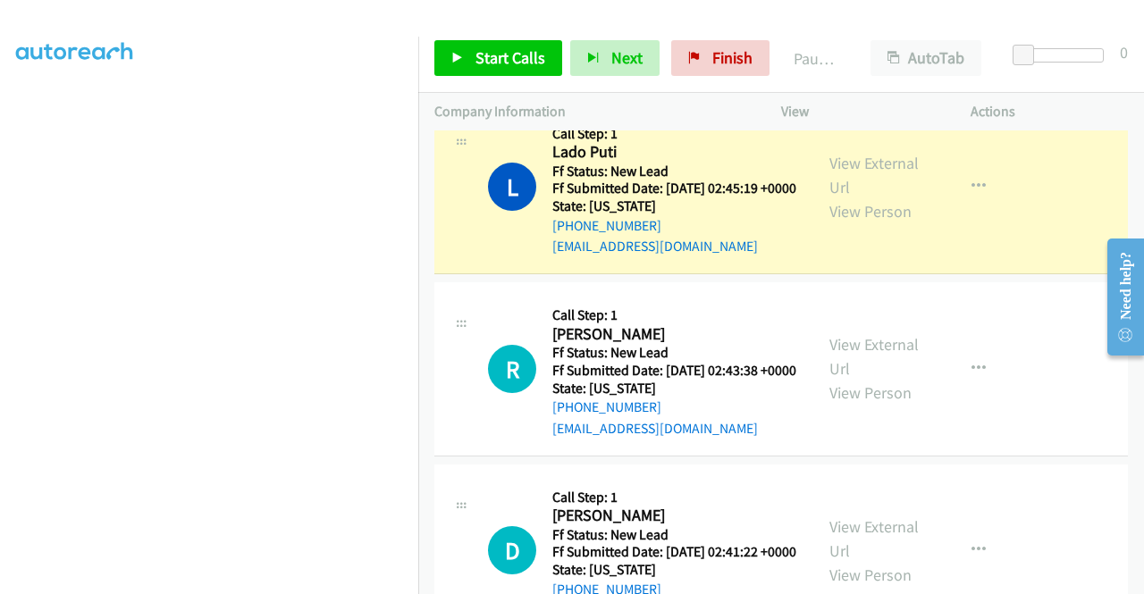
scroll to position [407, 0]
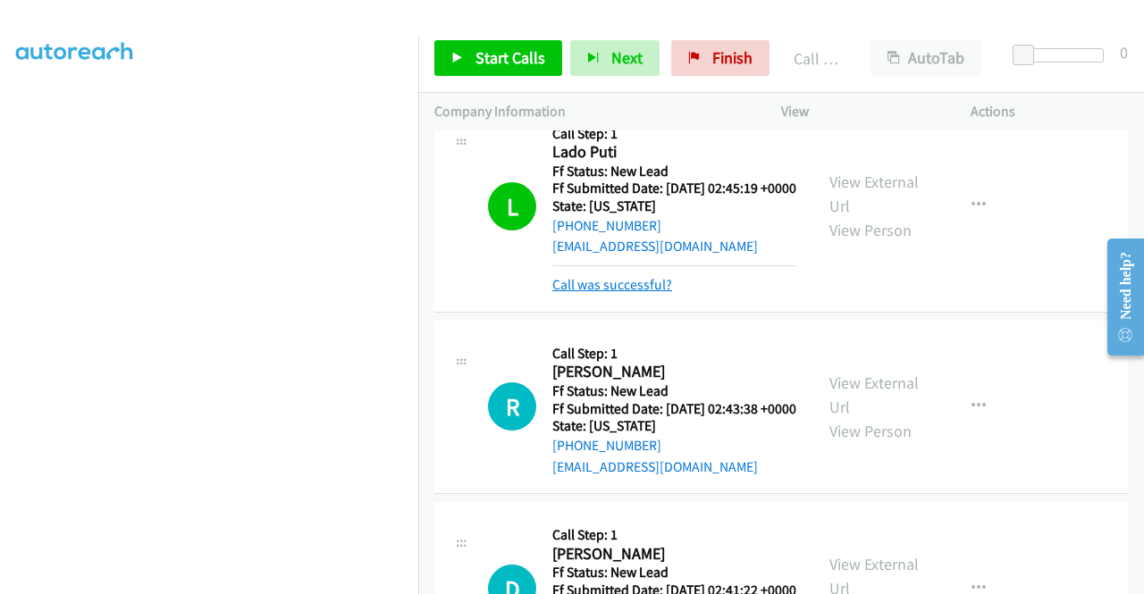
click at [633, 293] on link "Call was successful?" at bounding box center [612, 284] width 120 height 17
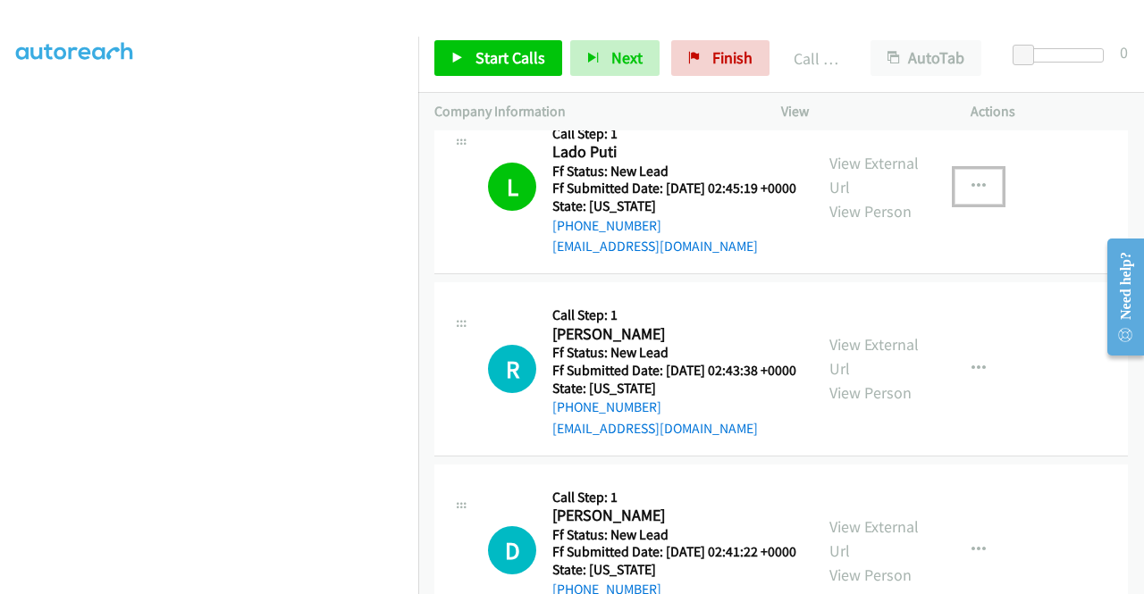
click at [981, 205] on button "button" at bounding box center [978, 187] width 48 height 36
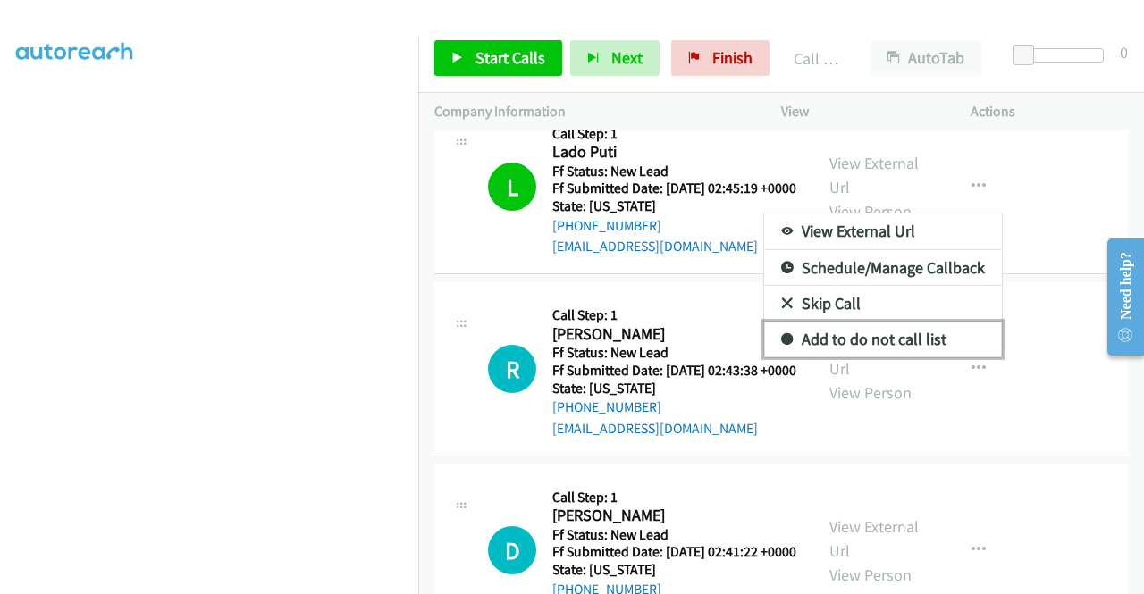
click at [882, 357] on link "Add to do not call list" at bounding box center [883, 340] width 238 height 36
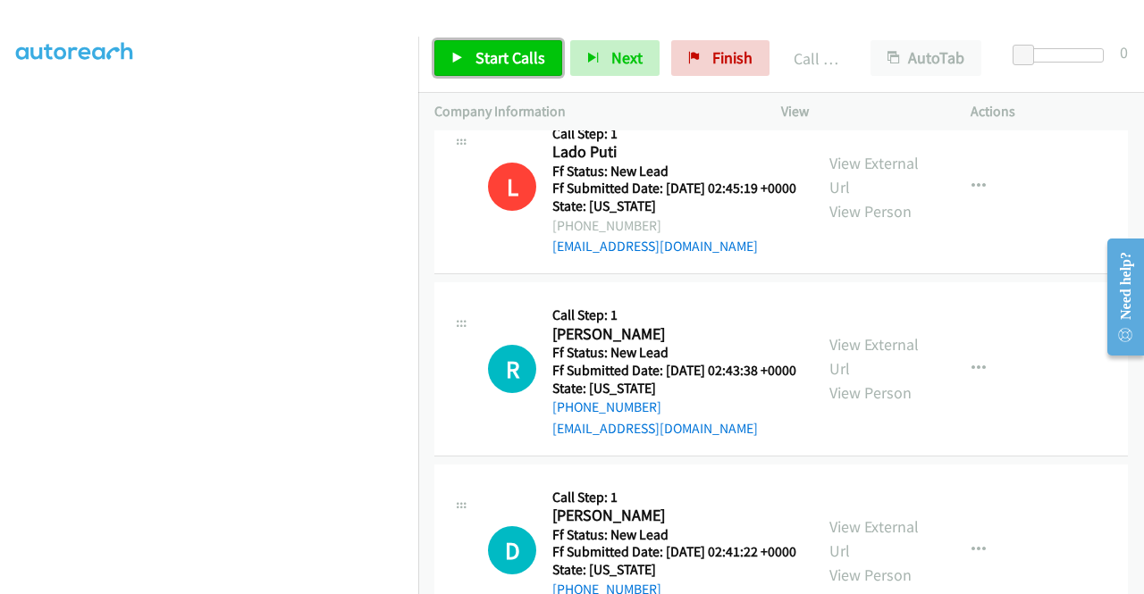
click at [482, 54] on span "Start Calls" at bounding box center [510, 57] width 70 height 21
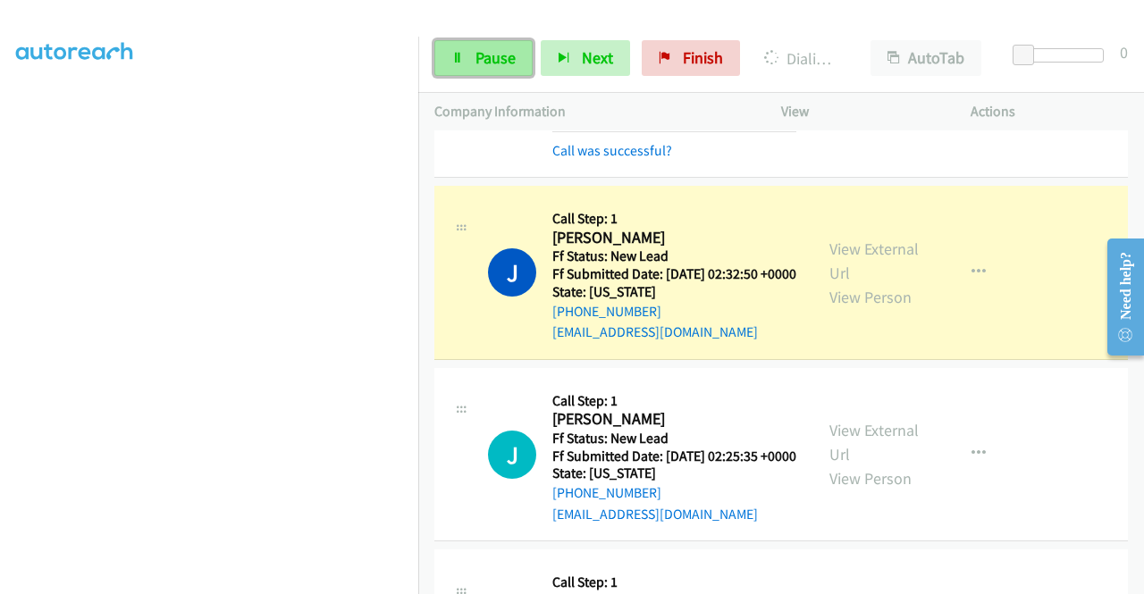
click at [503, 62] on span "Pause" at bounding box center [495, 57] width 40 height 21
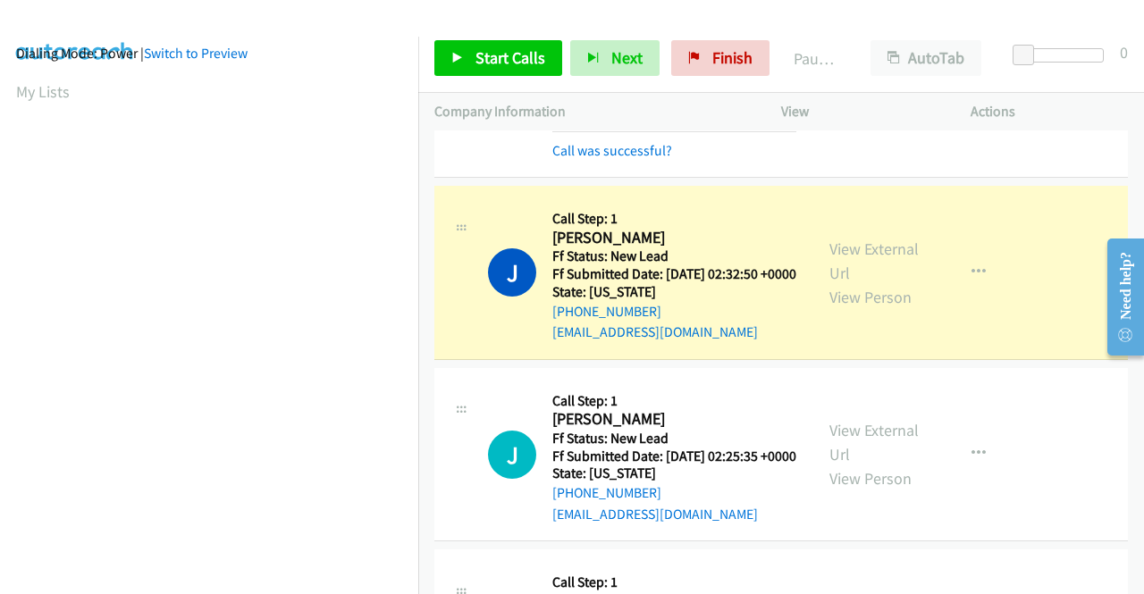
scroll to position [0, 0]
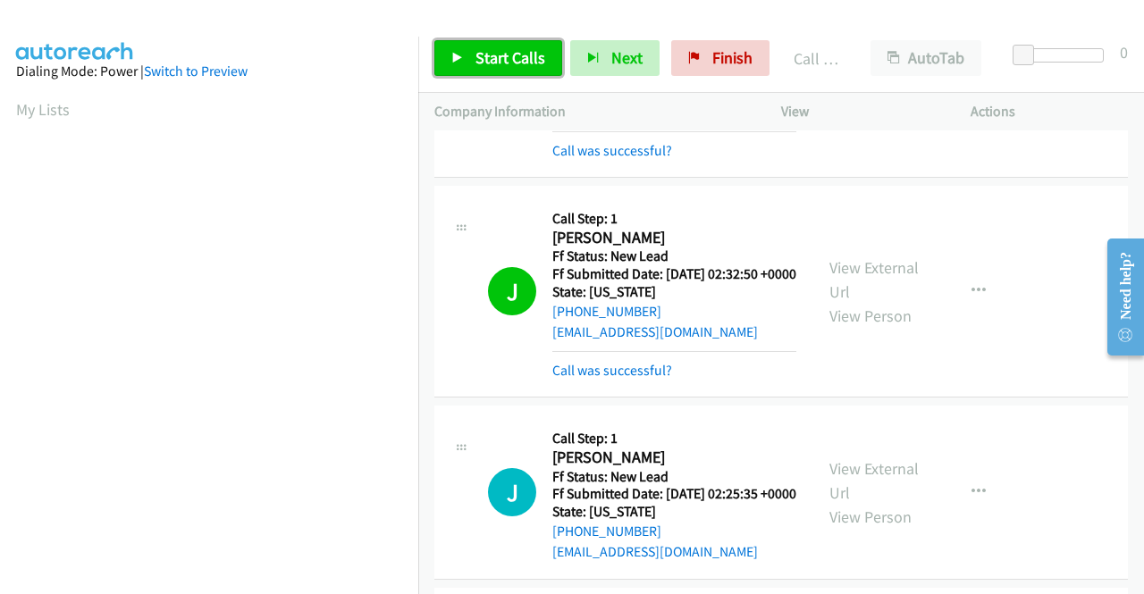
click at [495, 71] on link "Start Calls" at bounding box center [498, 58] width 128 height 36
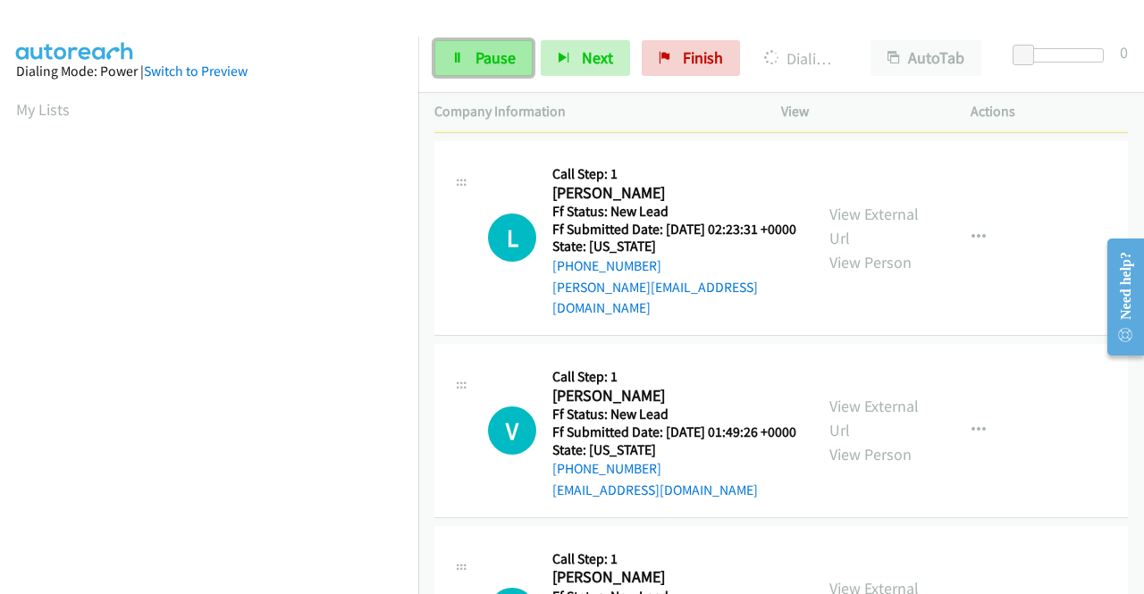
drag, startPoint x: 509, startPoint y: 61, endPoint x: 487, endPoint y: 87, distance: 34.2
click at [508, 61] on span "Pause" at bounding box center [495, 57] width 40 height 21
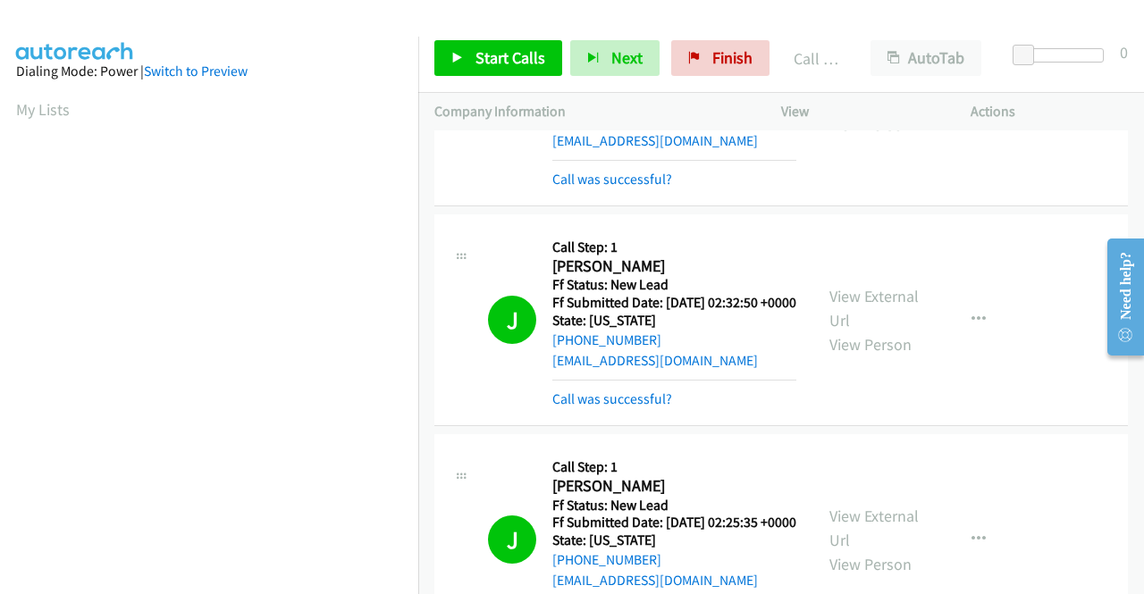
scroll to position [1251, 0]
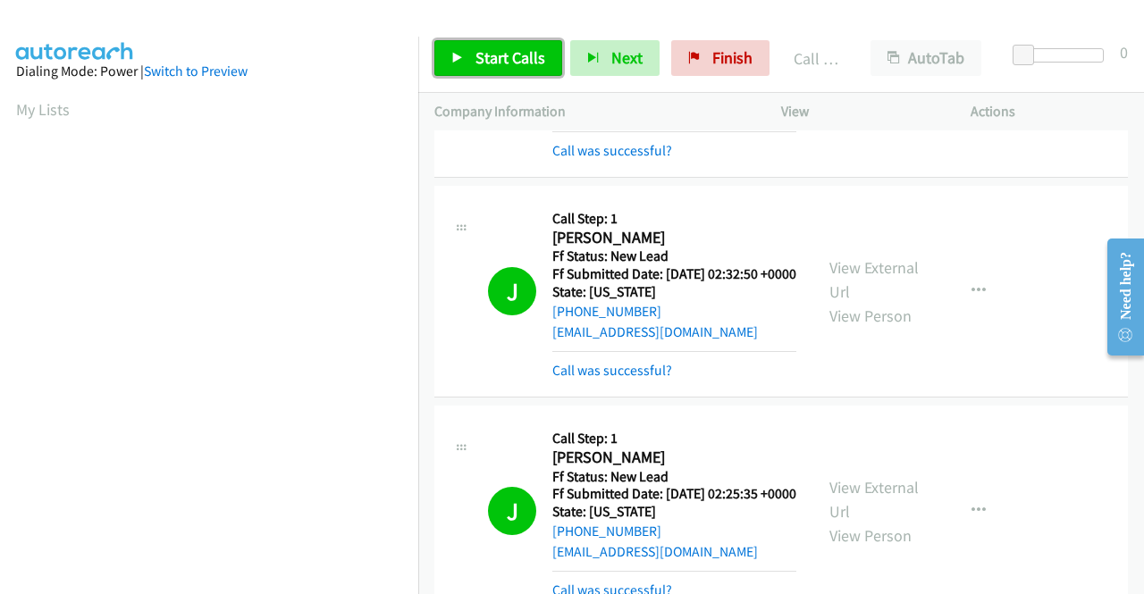
click at [463, 54] on icon at bounding box center [457, 59] width 13 height 13
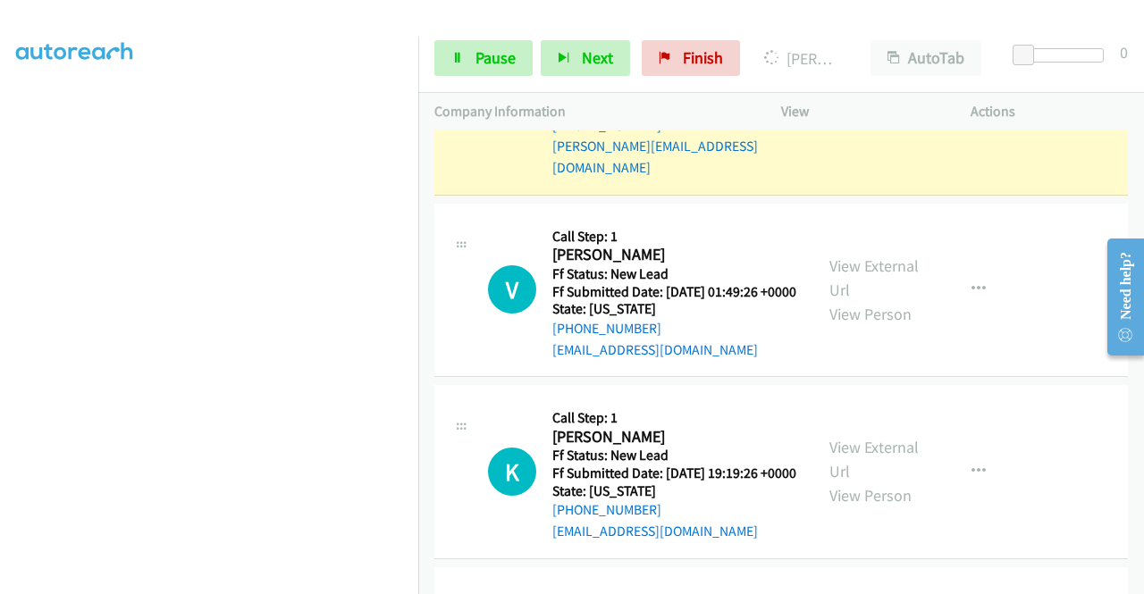
scroll to position [407, 0]
click at [509, 65] on span "Pause" at bounding box center [495, 57] width 40 height 21
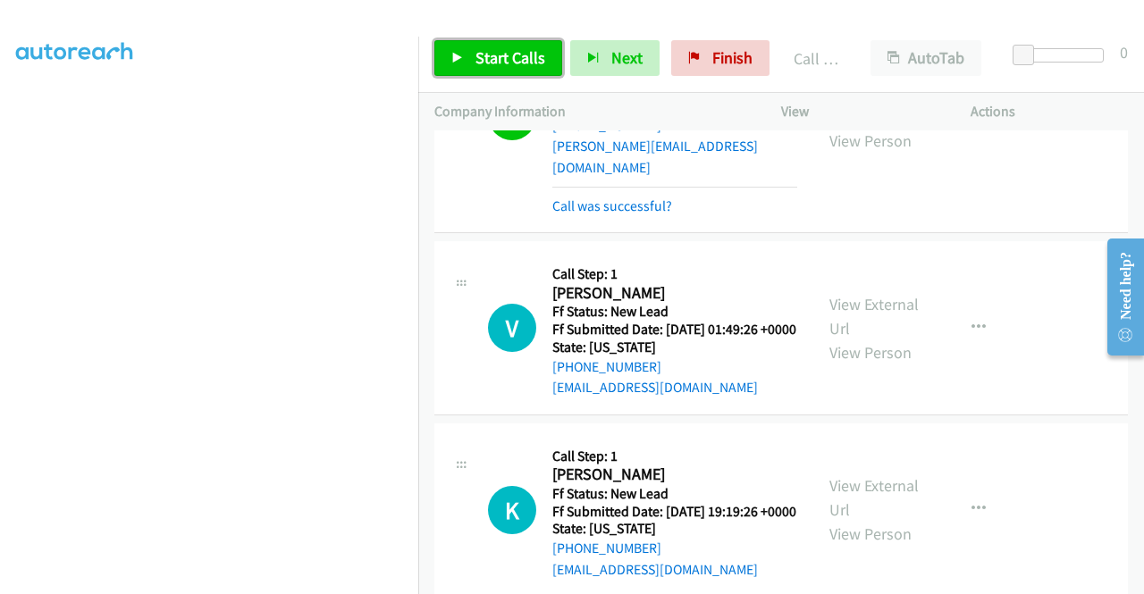
click at [526, 57] on span "Start Calls" at bounding box center [510, 57] width 70 height 21
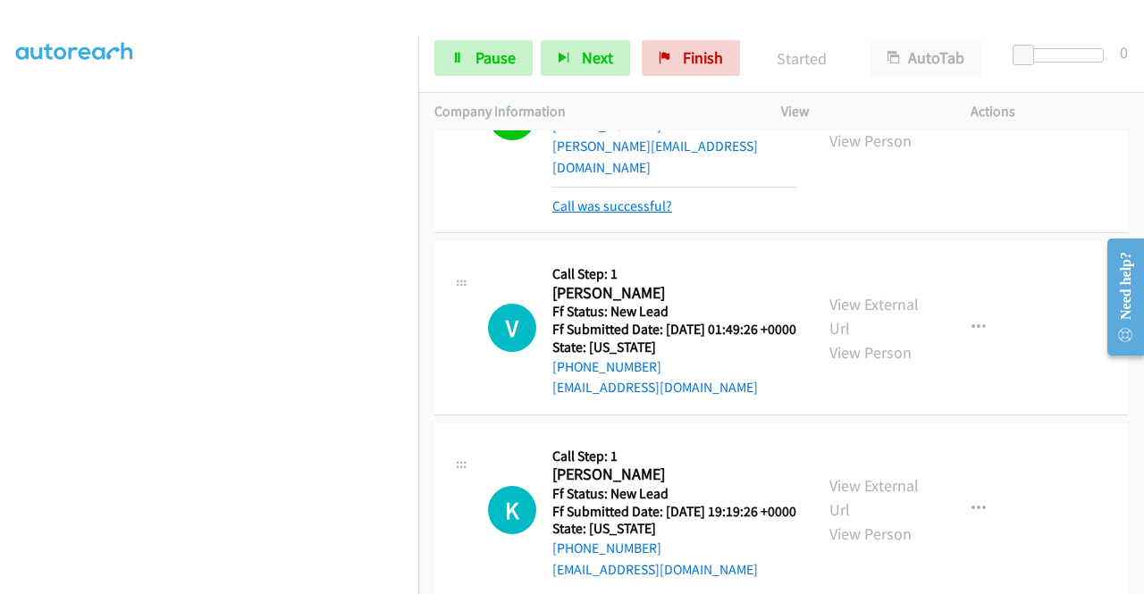
click at [653, 214] on link "Call was successful?" at bounding box center [612, 205] width 120 height 17
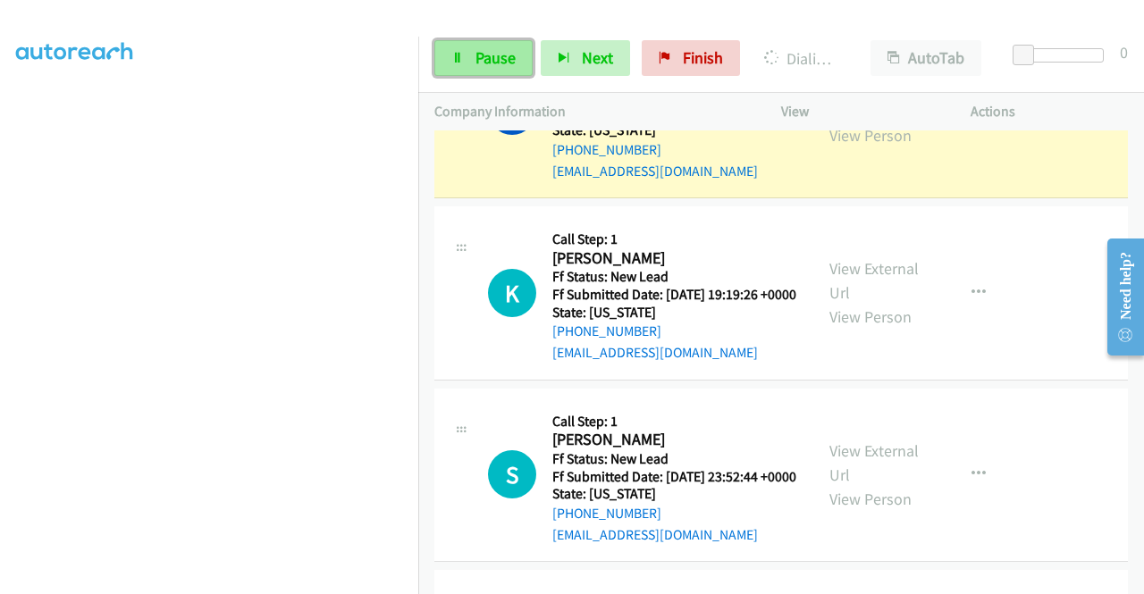
click at [499, 67] on span "Pause" at bounding box center [495, 57] width 40 height 21
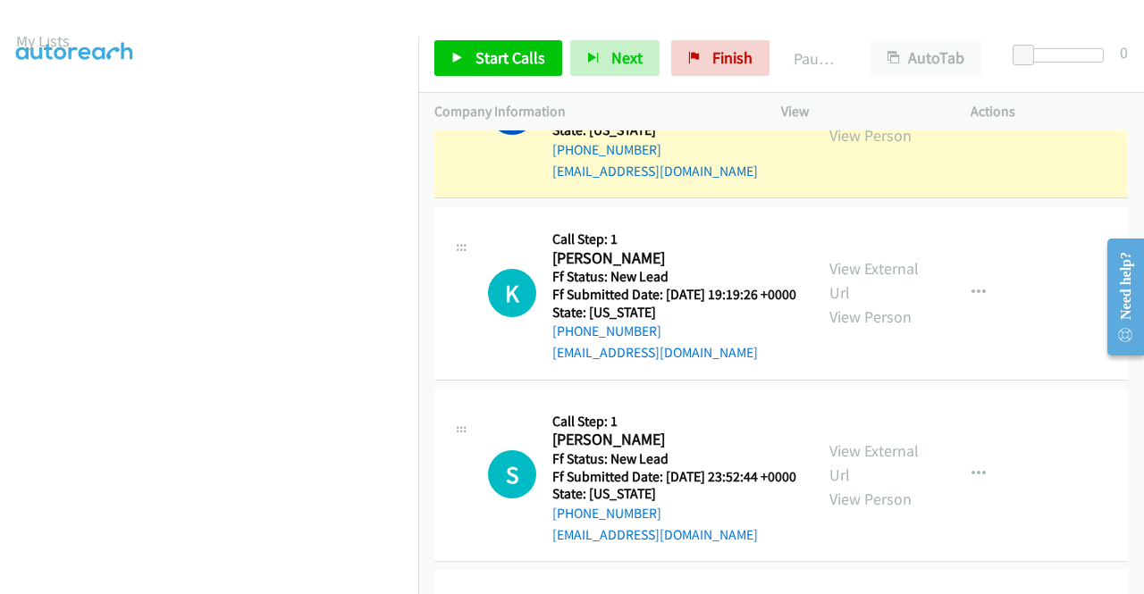
scroll to position [50, 0]
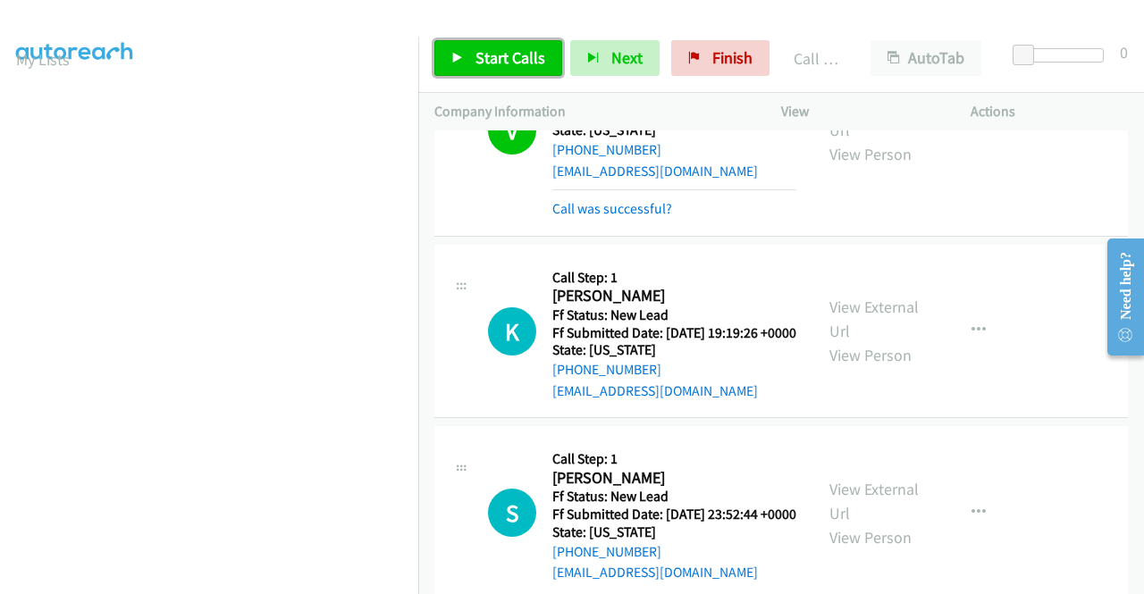
click at [510, 65] on span "Start Calls" at bounding box center [510, 57] width 70 height 21
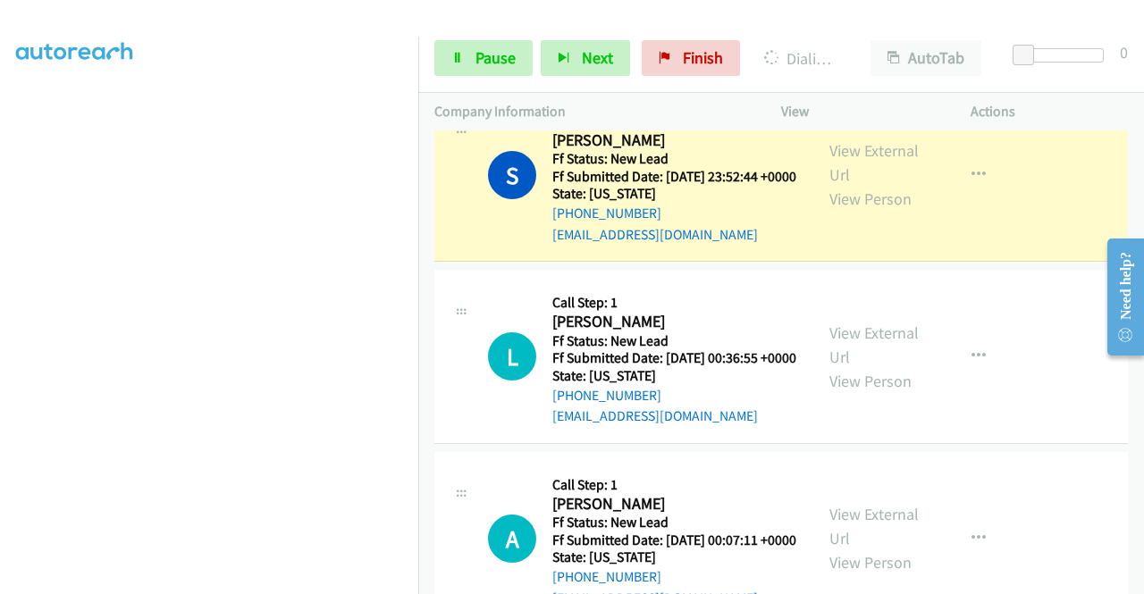
scroll to position [357, 0]
click at [492, 51] on span "Pause" at bounding box center [495, 57] width 40 height 21
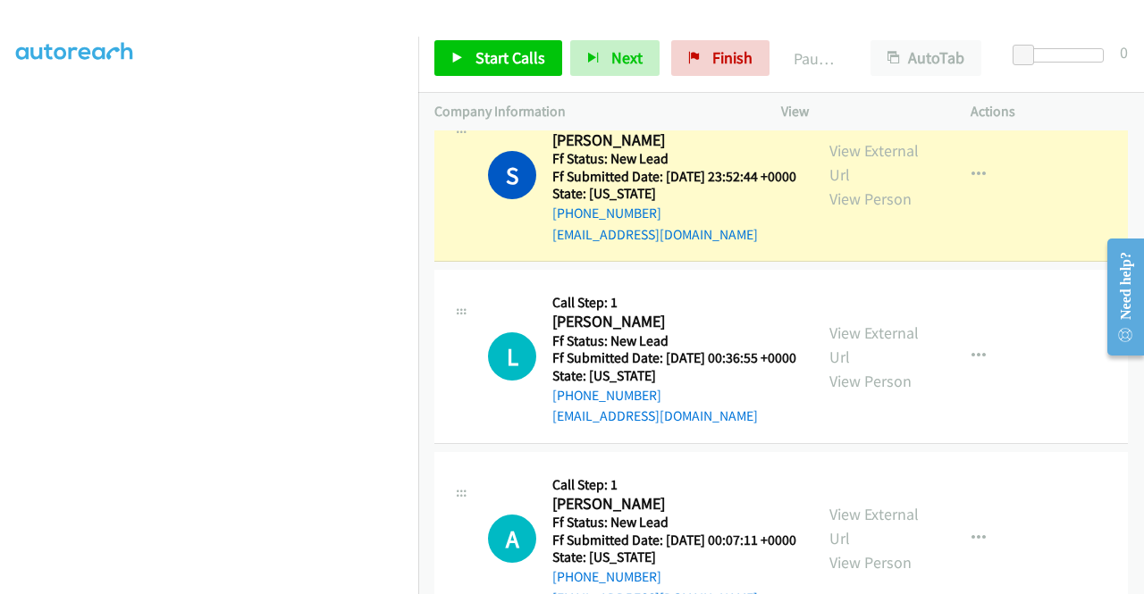
scroll to position [50, 0]
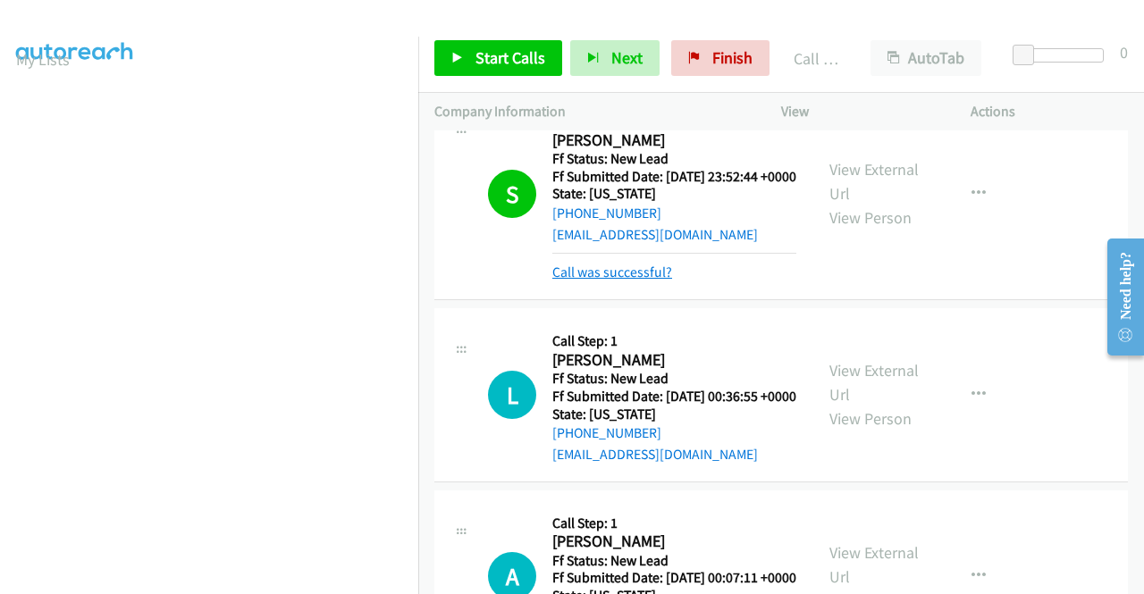
click at [579, 281] on link "Call was successful?" at bounding box center [612, 272] width 120 height 17
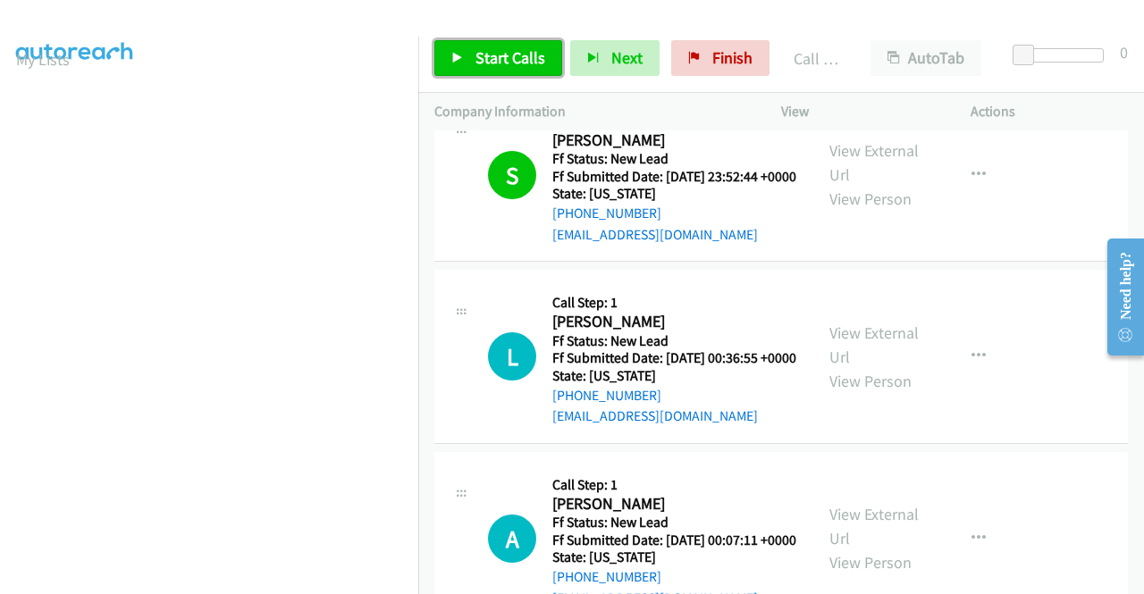
click at [514, 59] on span "Start Calls" at bounding box center [510, 57] width 70 height 21
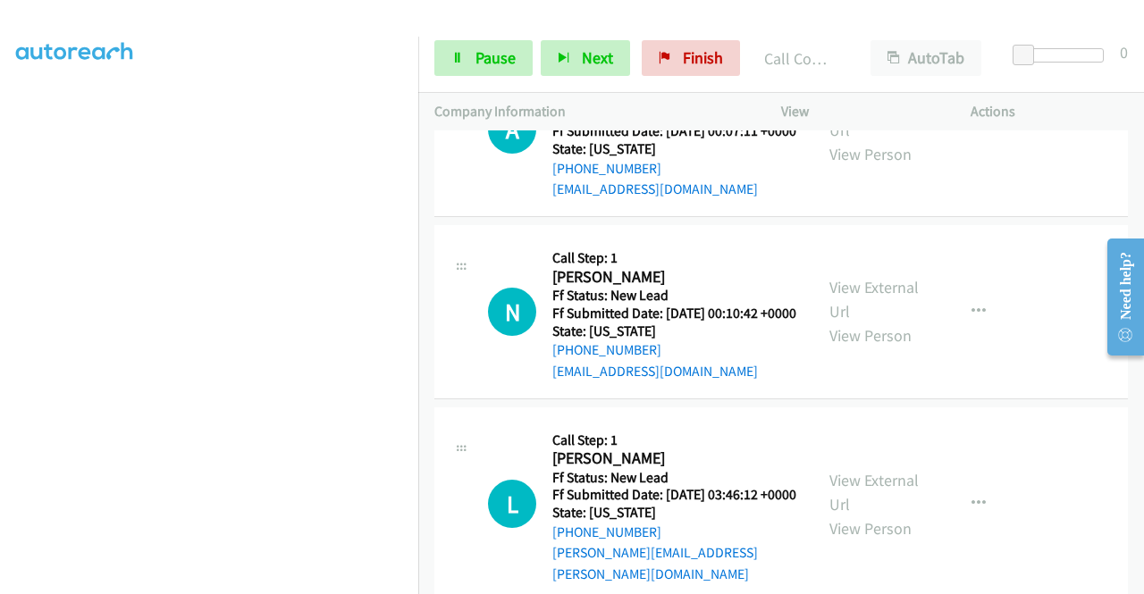
scroll to position [407, 0]
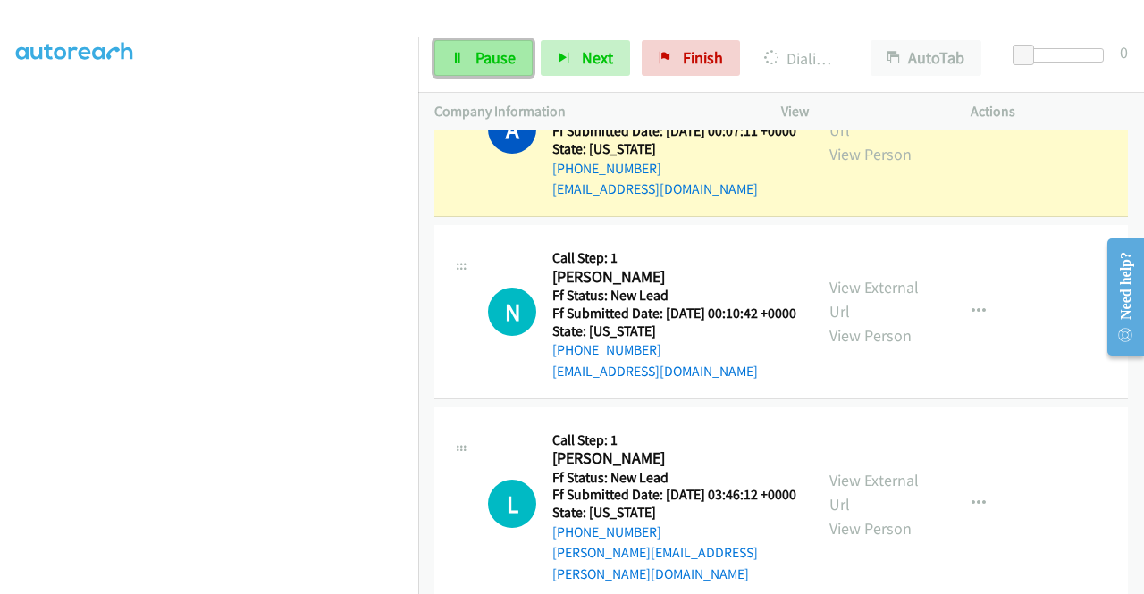
click at [517, 44] on link "Pause" at bounding box center [483, 58] width 98 height 36
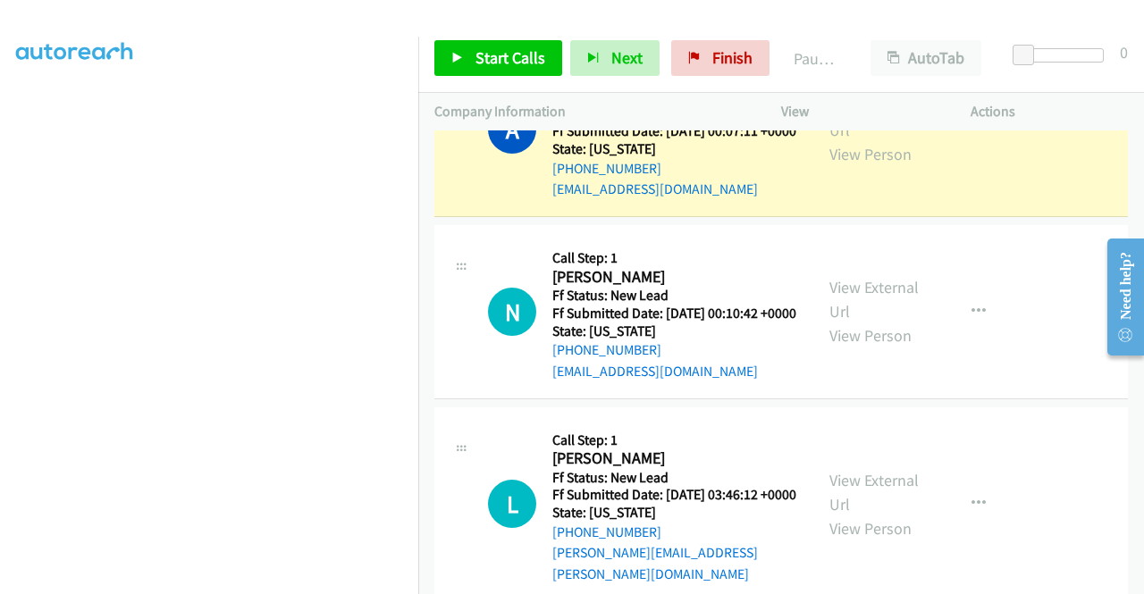
scroll to position [0, 0]
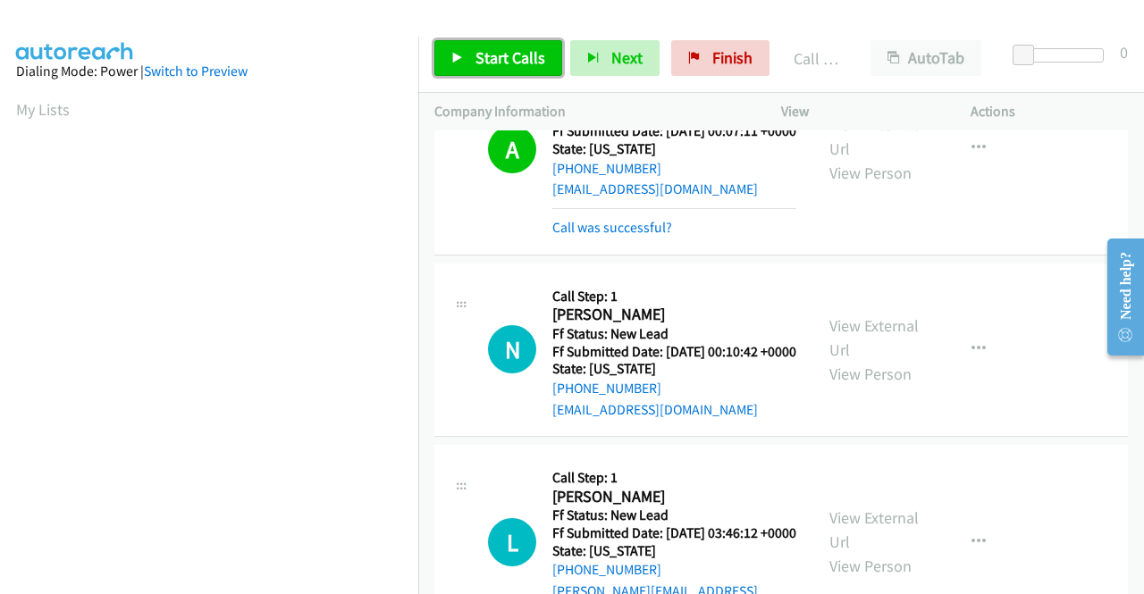
click at [511, 67] on span "Start Calls" at bounding box center [510, 57] width 70 height 21
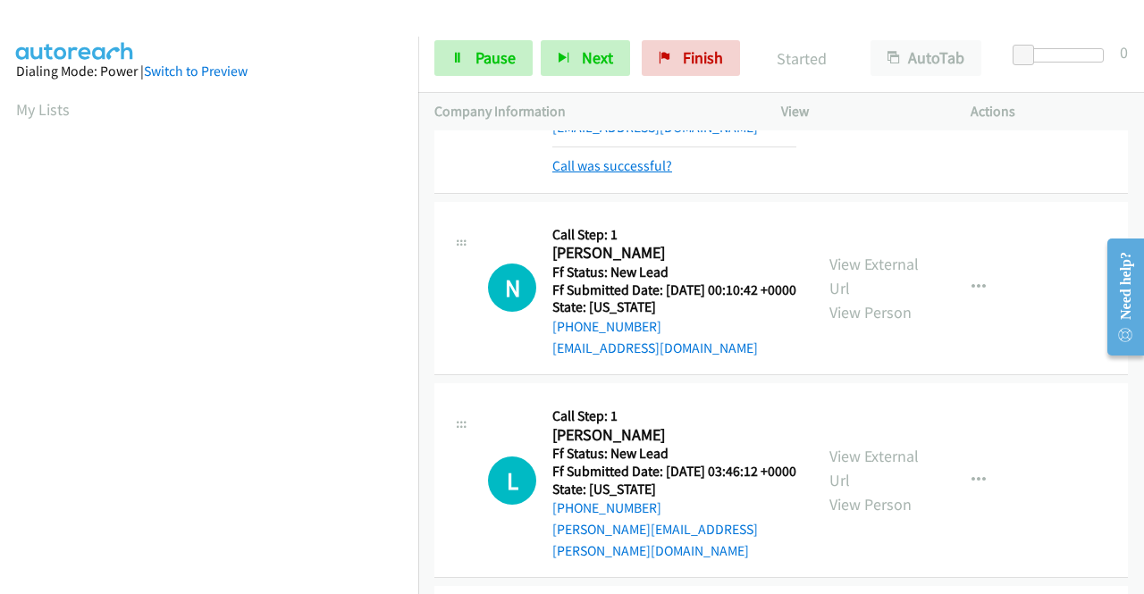
scroll to position [2967, 0]
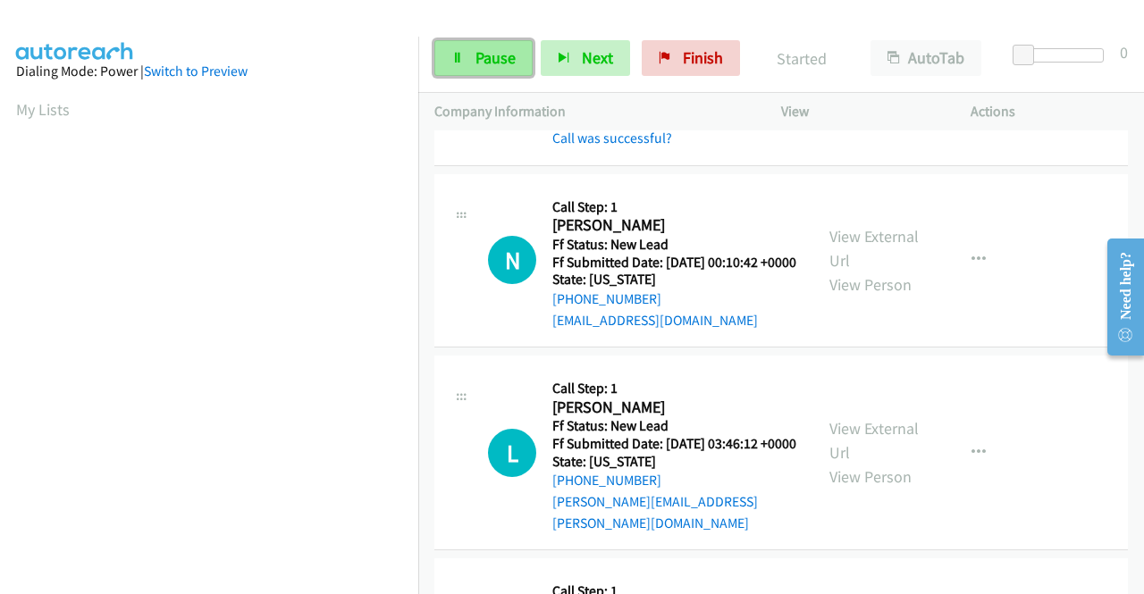
click at [498, 65] on span "Pause" at bounding box center [495, 57] width 40 height 21
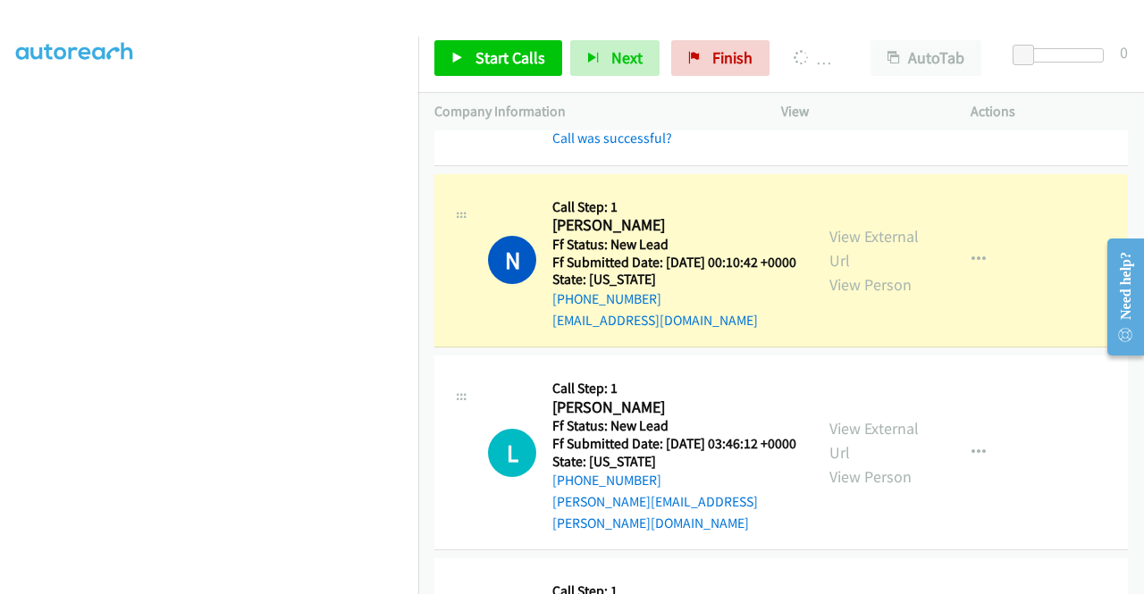
scroll to position [0, 0]
